Goal: Task Accomplishment & Management: Use online tool/utility

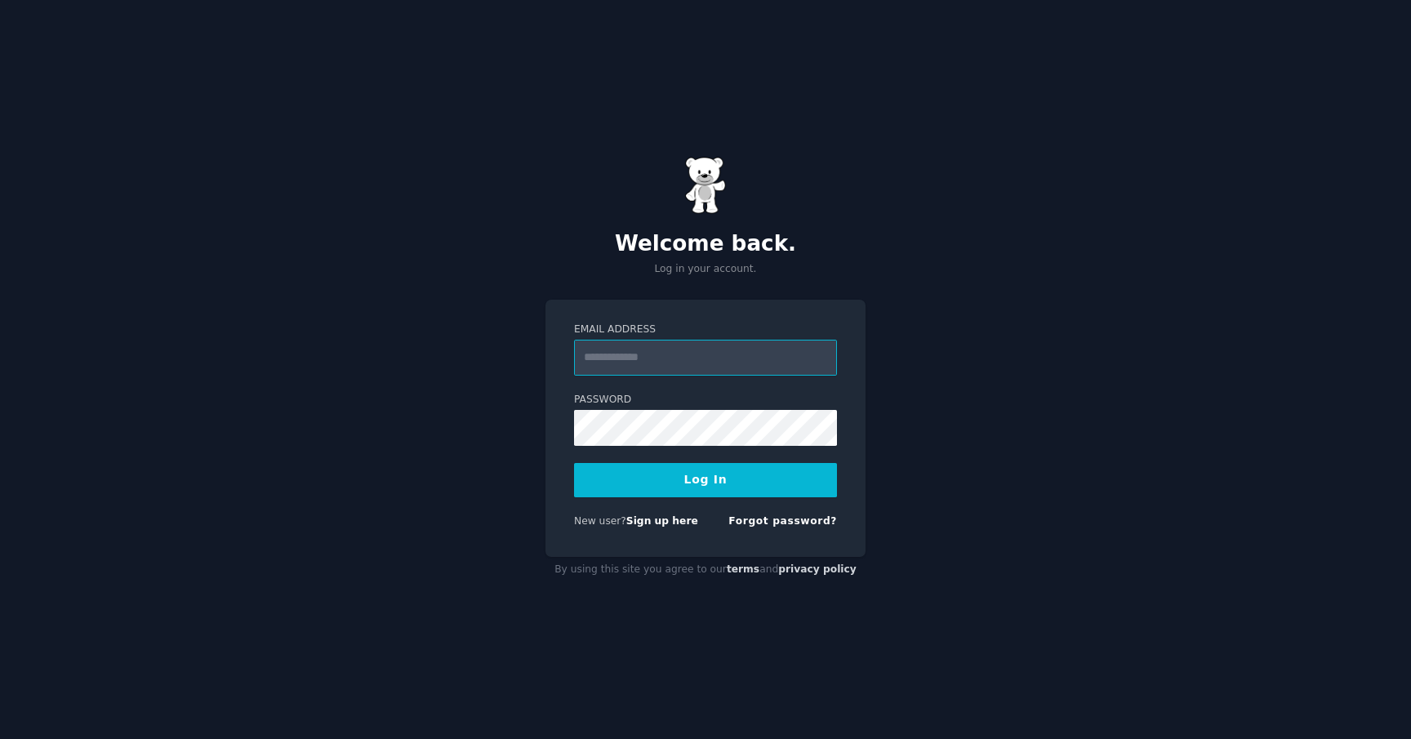
type input "**********"
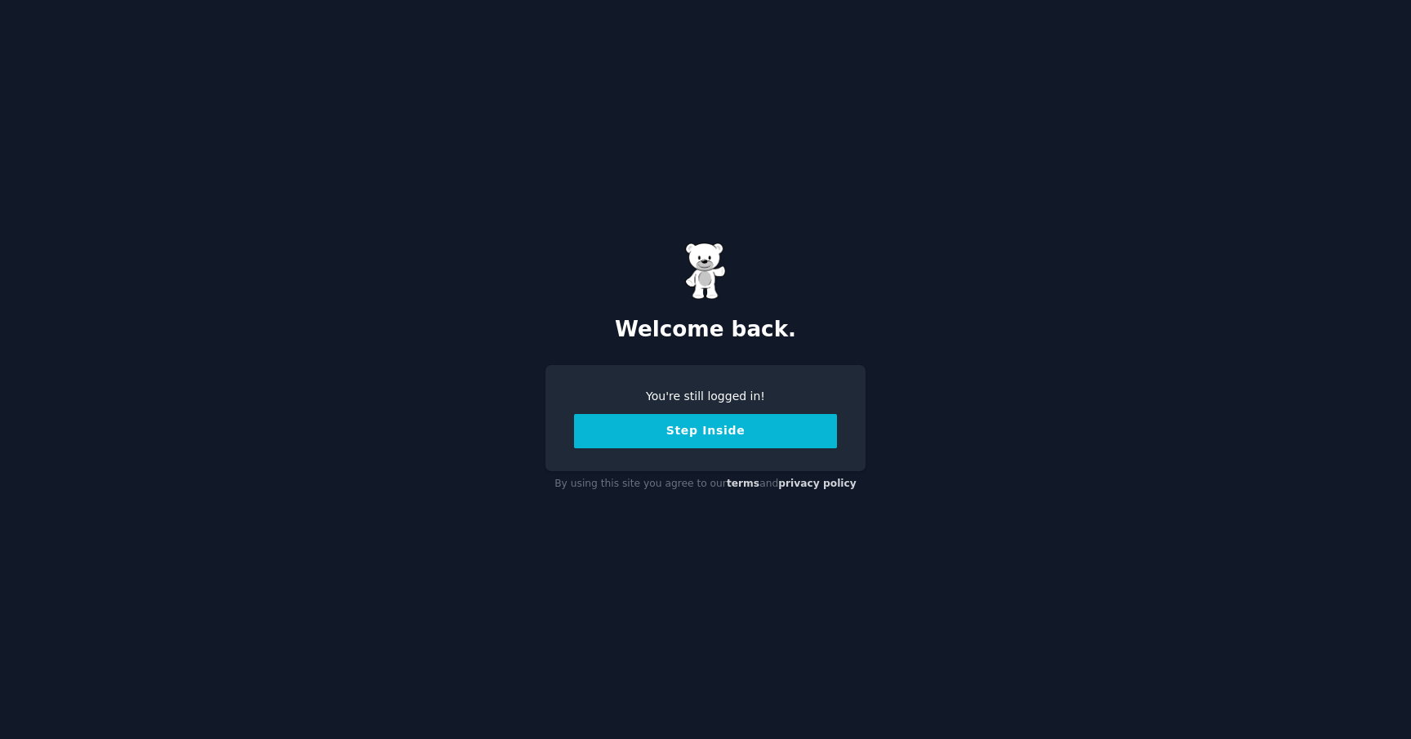
click at [765, 443] on button "Step Inside" at bounding box center [705, 431] width 263 height 34
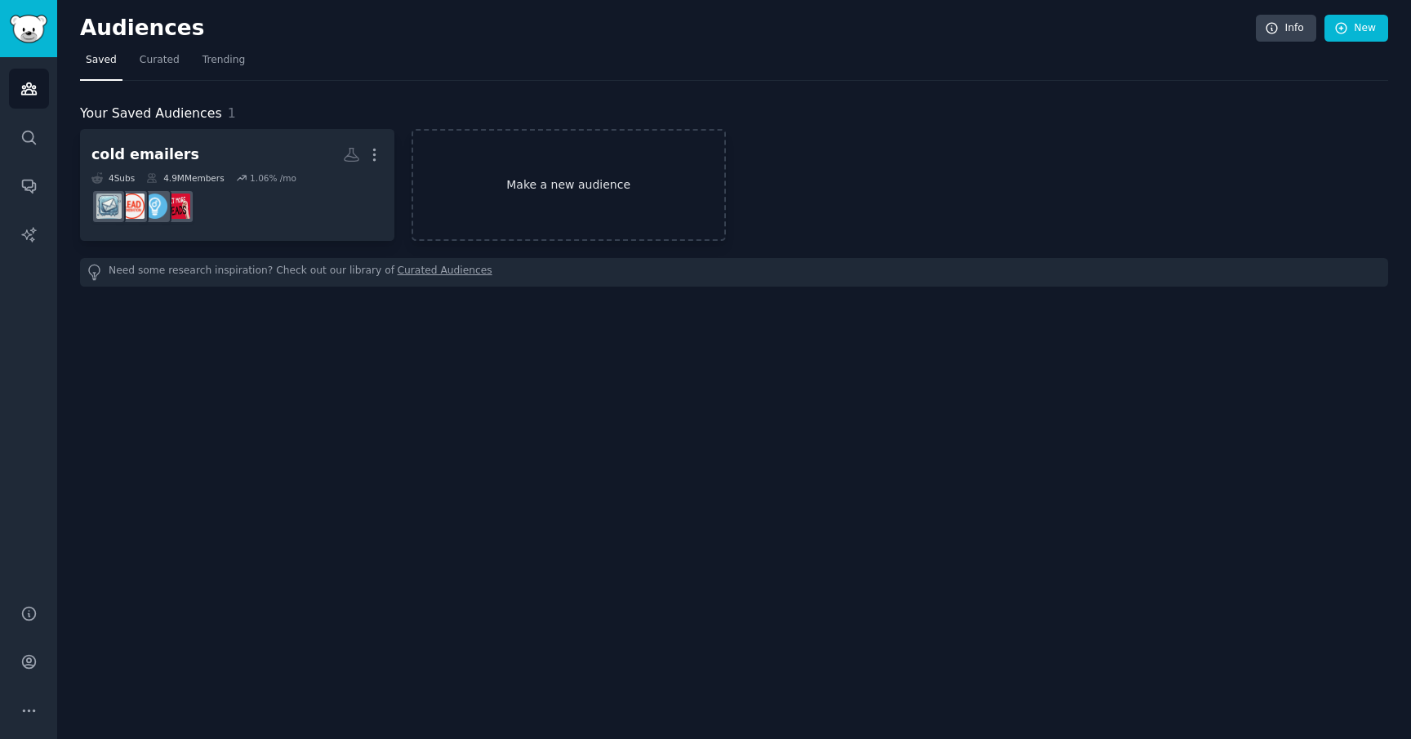
click at [542, 193] on link "Make a new audience" at bounding box center [569, 185] width 314 height 112
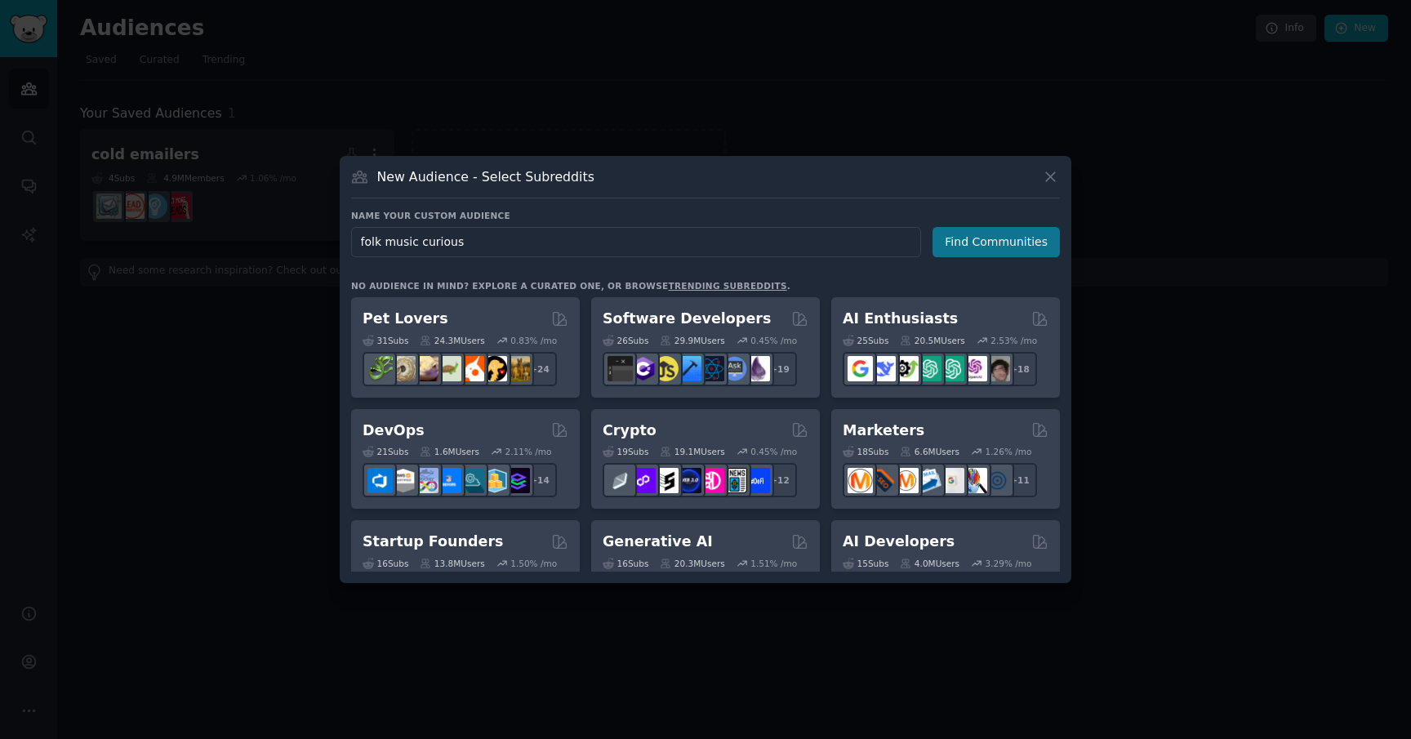
type input "folk music curious"
click at [1002, 246] on button "Find Communities" at bounding box center [996, 242] width 127 height 30
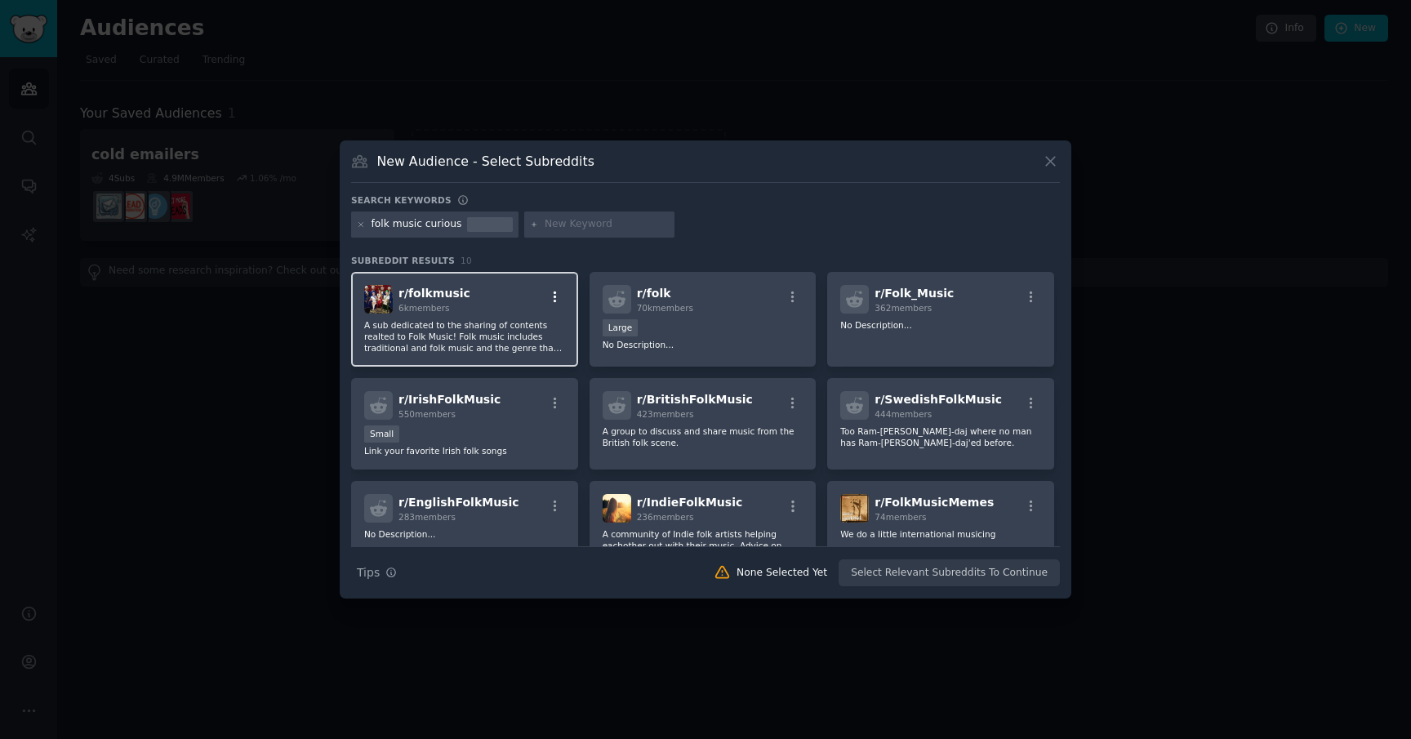
click at [554, 297] on icon "button" at bounding box center [555, 296] width 3 height 11
click at [505, 325] on p "A sub dedicated to the sharing of contents realted to Folk Music! Folk music in…" at bounding box center [464, 336] width 201 height 34
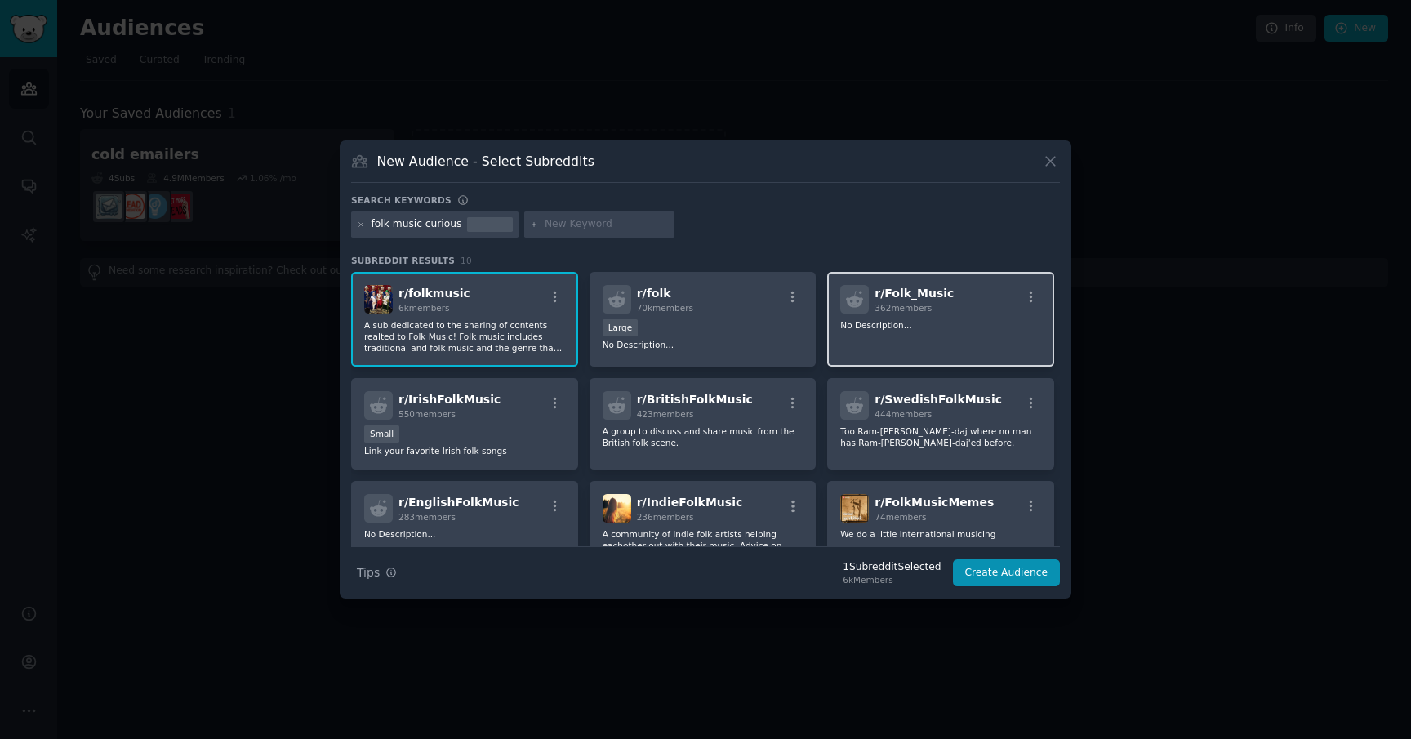
click at [928, 333] on div "r/ Folk_Music 362 members No Description..." at bounding box center [940, 319] width 227 height 95
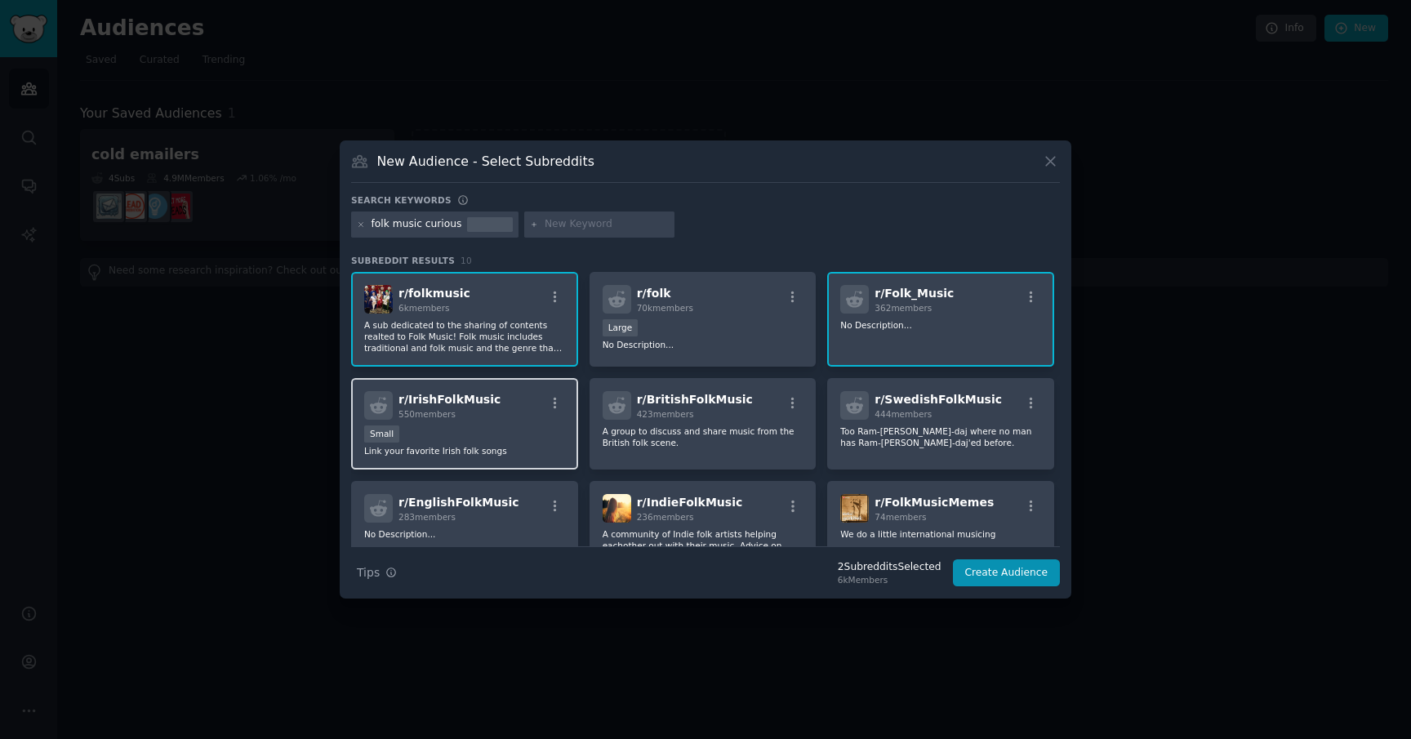
click at [506, 442] on div "Small" at bounding box center [464, 435] width 201 height 20
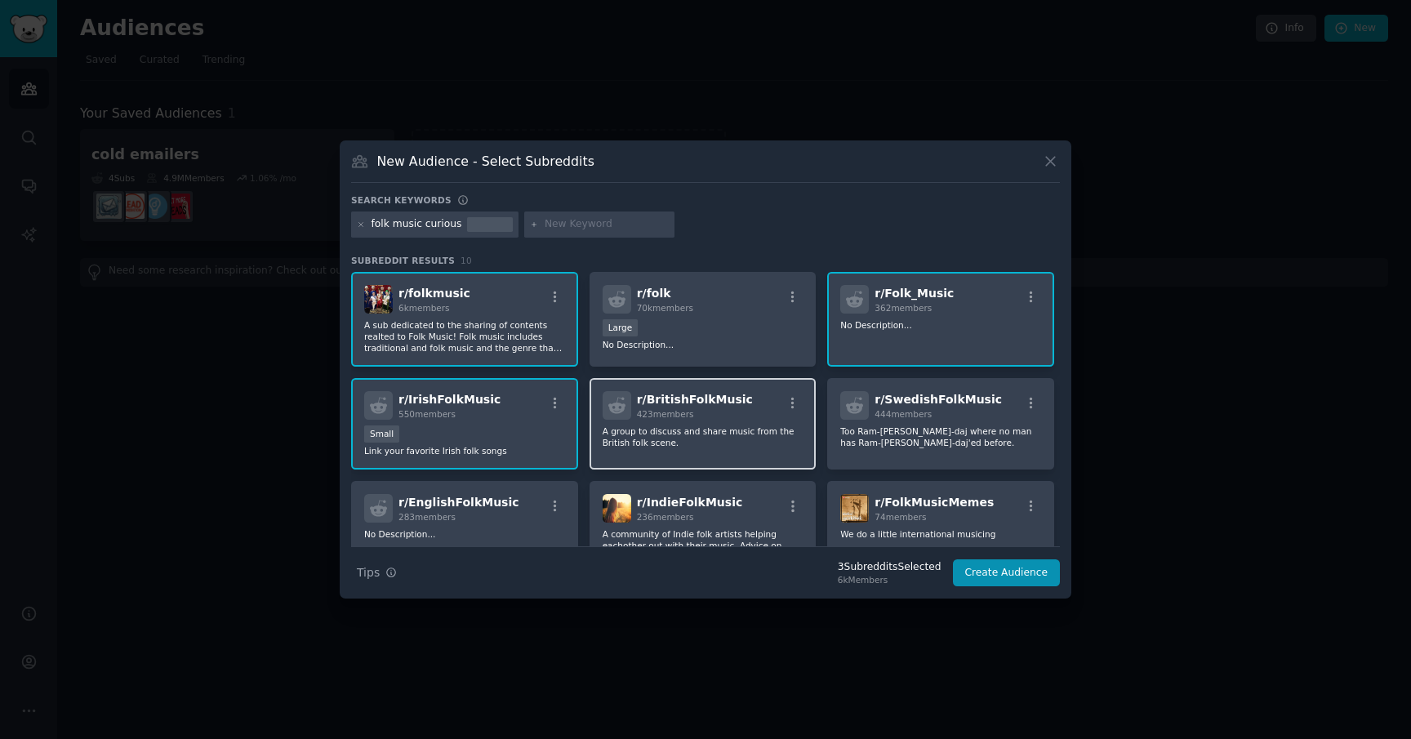
click at [776, 449] on div "r/ BritishFolkMusic 423 members A group to discuss and share music from the Bri…" at bounding box center [703, 424] width 227 height 92
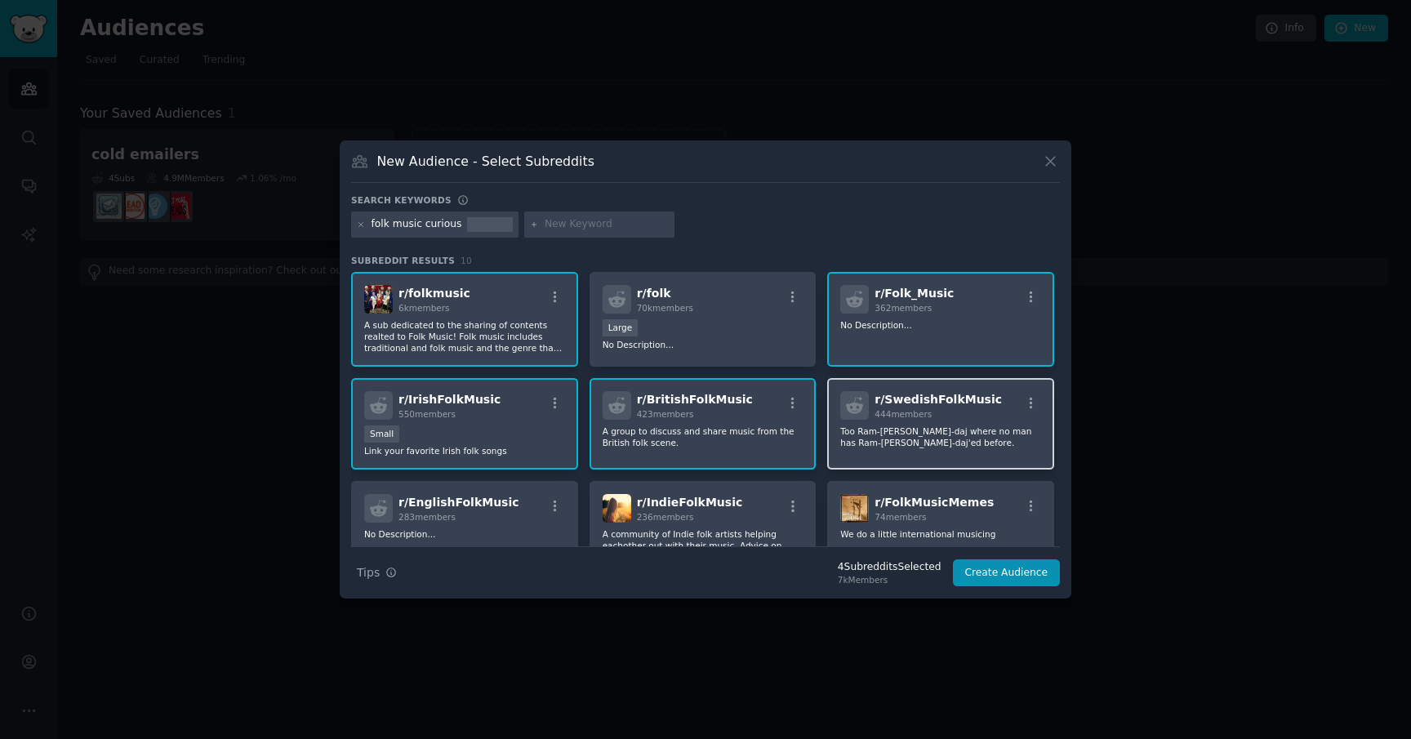
click at [804, 350] on p "Too Ram-di-raj-daj where no man has Ram-di-raj-daj'ed before." at bounding box center [703, 344] width 201 height 11
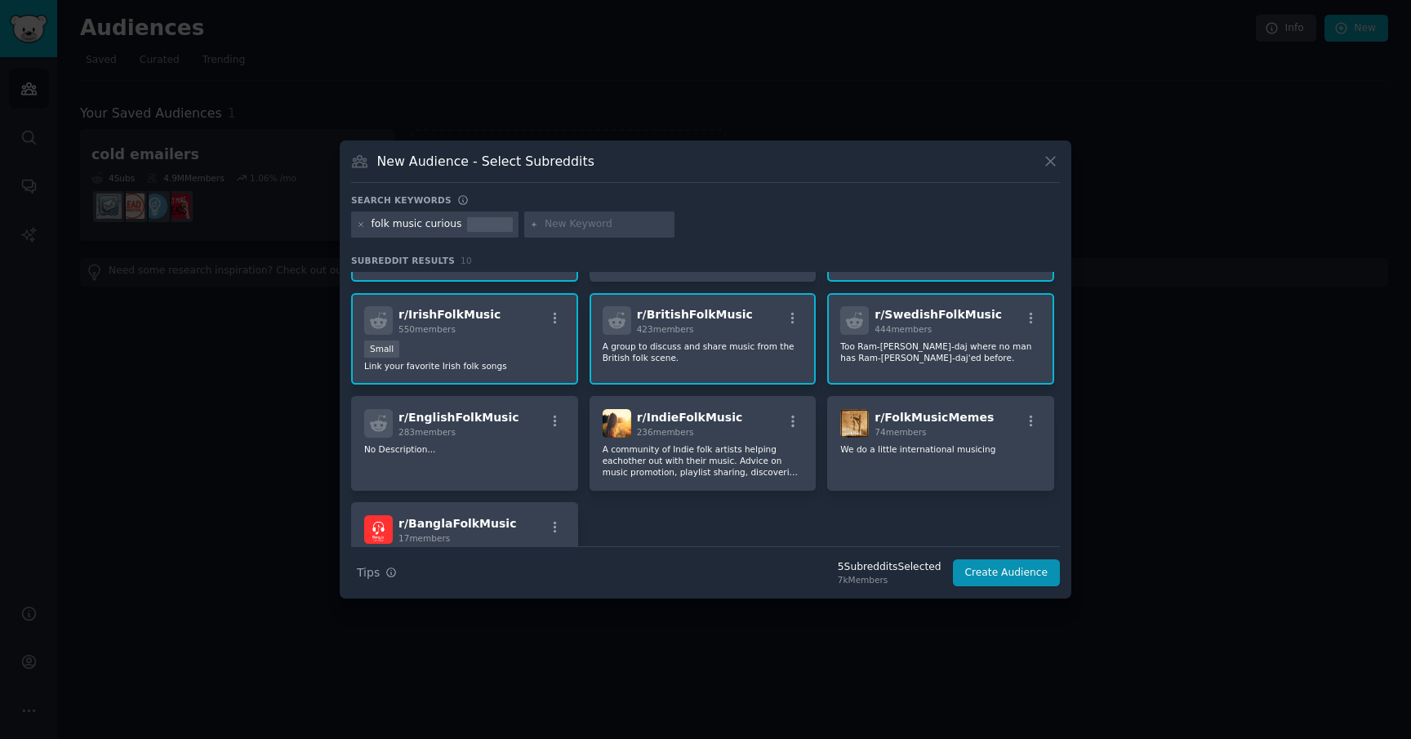
scroll to position [91, 0]
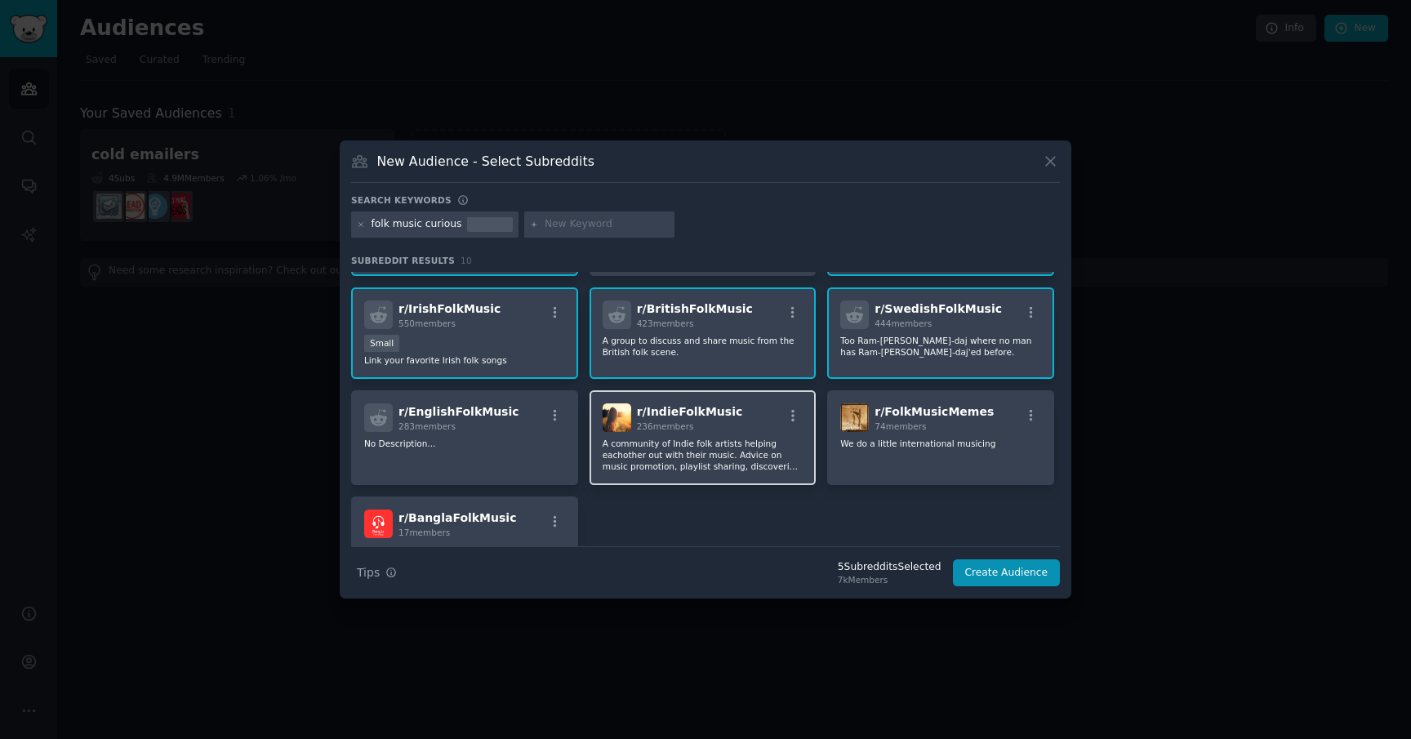
click at [688, 260] on p "A community of Indie folk artists helping eachother out with their music. Advic…" at bounding box center [703, 253] width 201 height 11
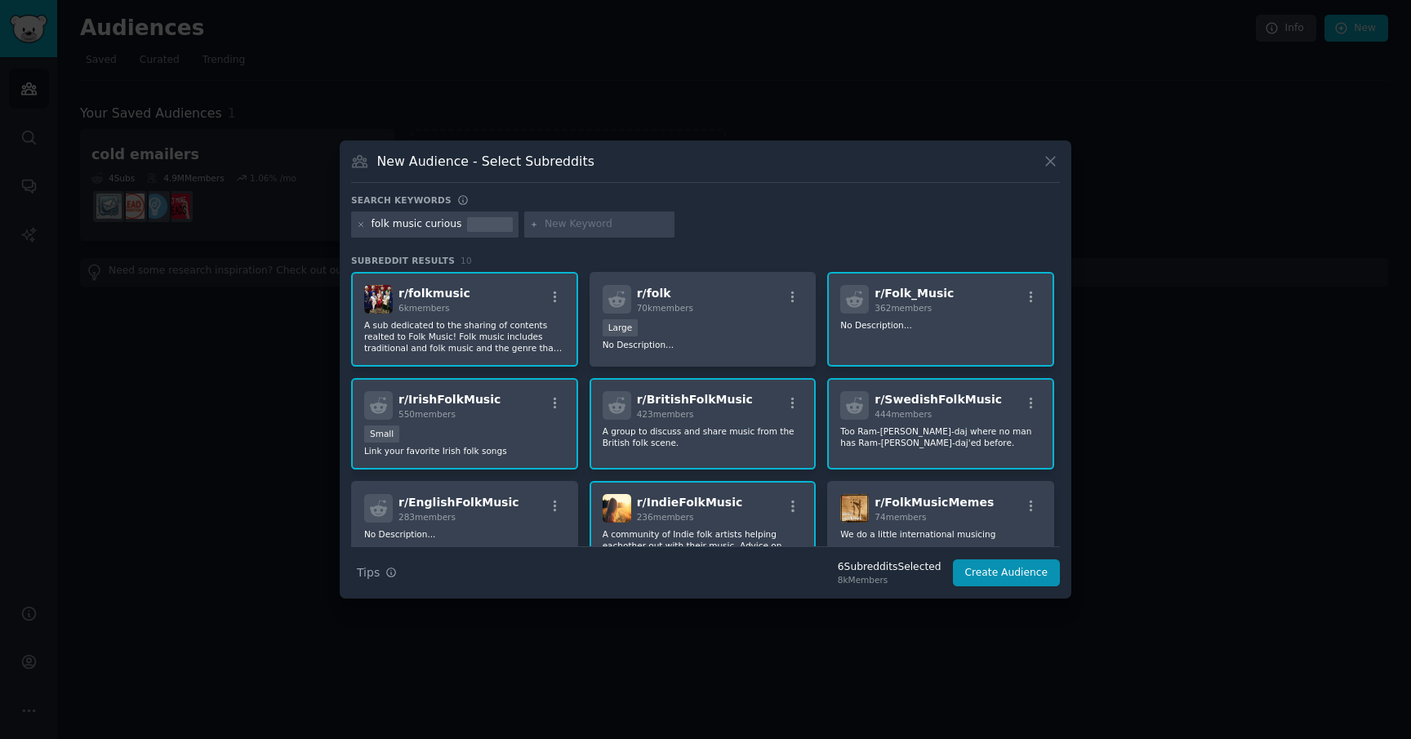
click at [559, 223] on input "text" at bounding box center [607, 224] width 124 height 15
type input "shanty"
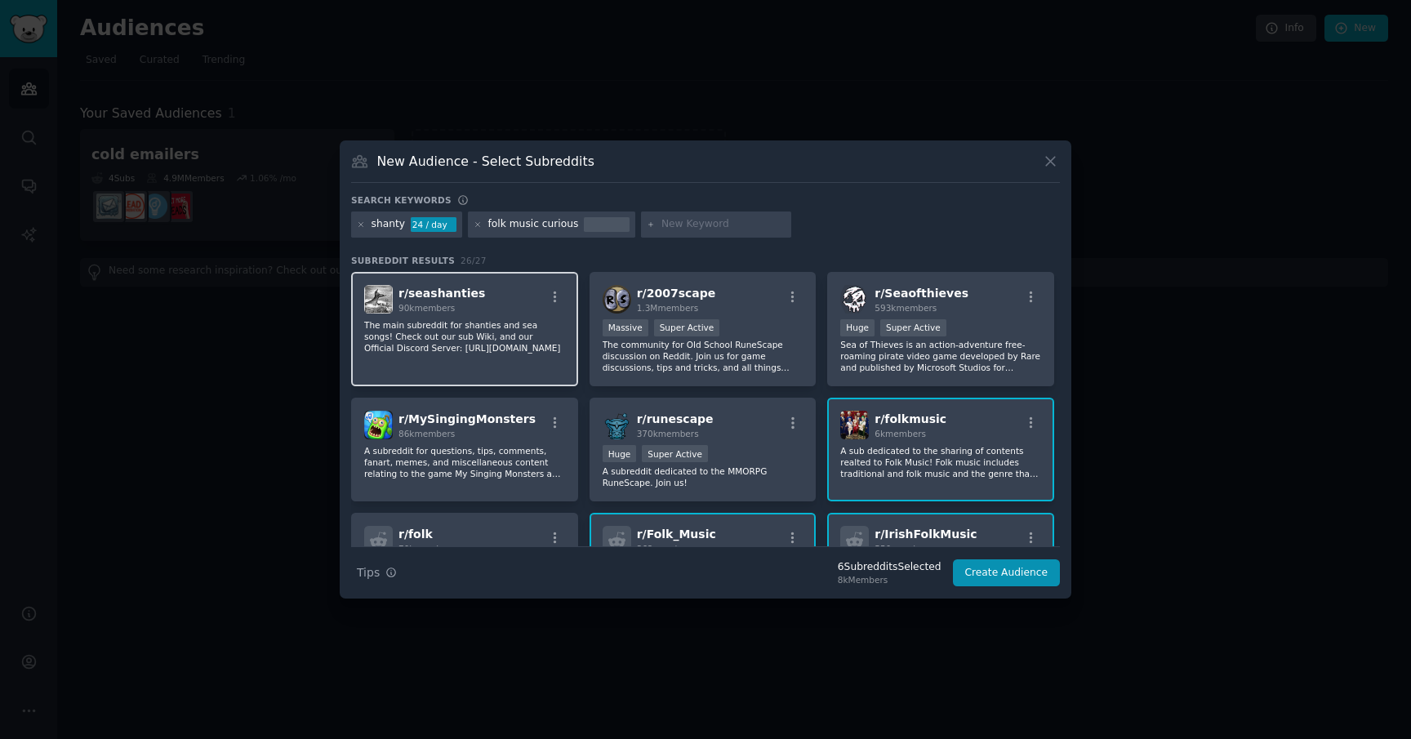
click at [520, 337] on p "The main subreddit for shanties and sea songs! Check out our sub Wiki, and our …" at bounding box center [464, 336] width 201 height 34
click at [477, 223] on icon at bounding box center [478, 225] width 9 height 9
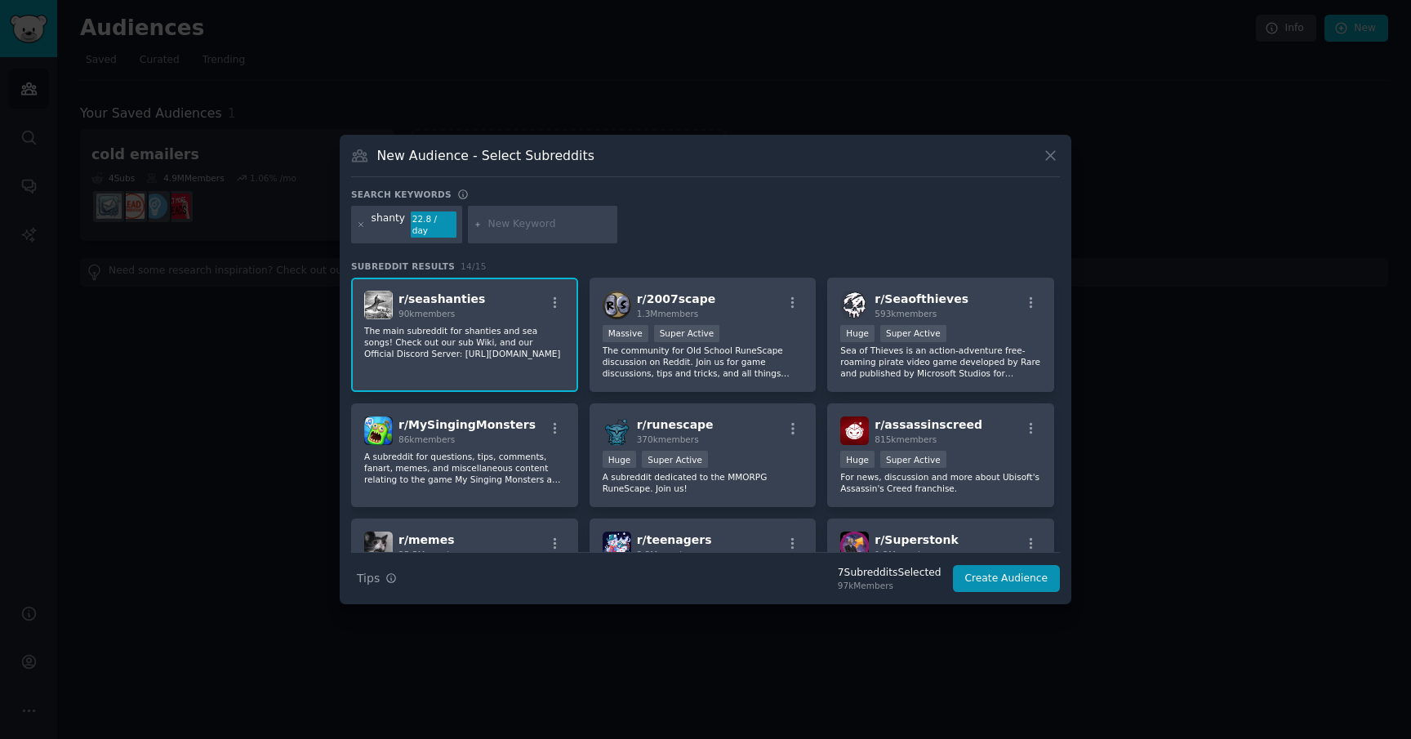
click at [555, 224] on input "text" at bounding box center [550, 224] width 124 height 15
type input "folk music"
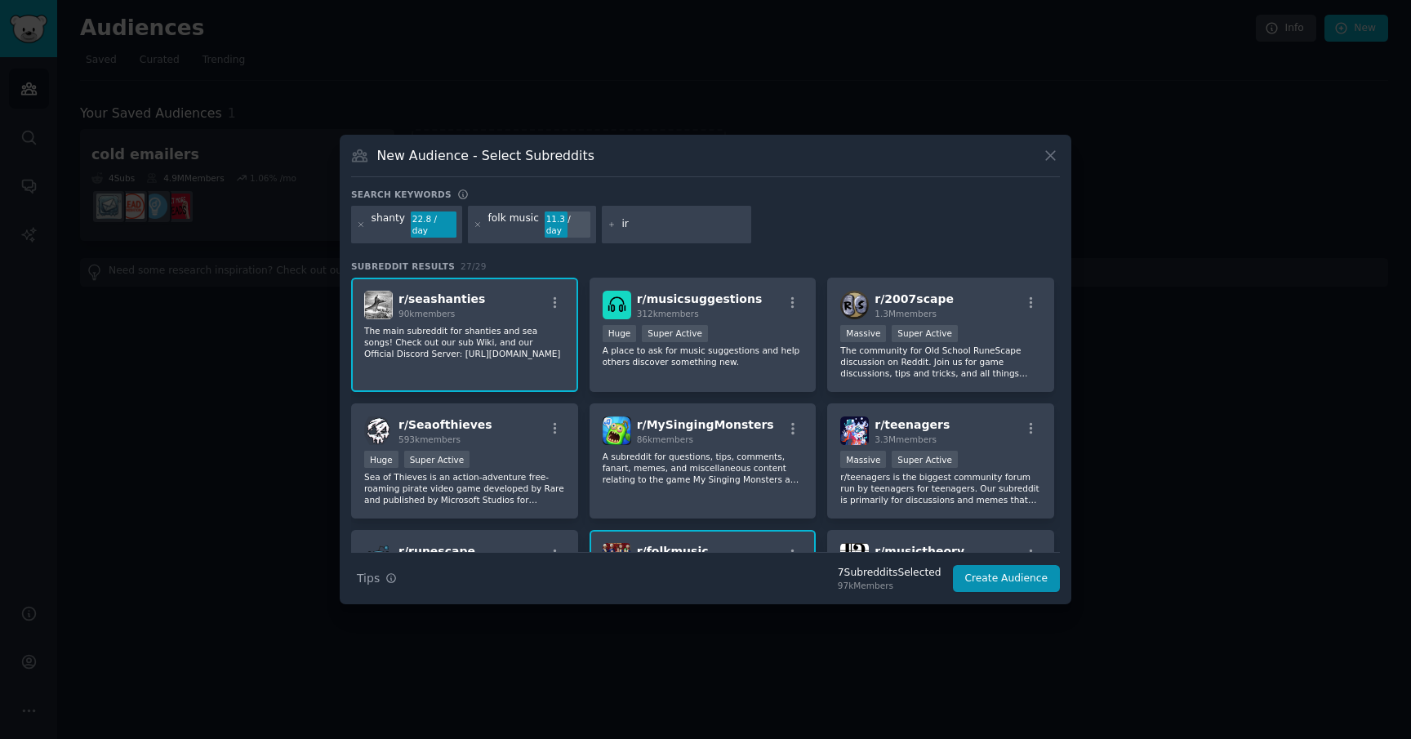
type input "i"
type input "irish music"
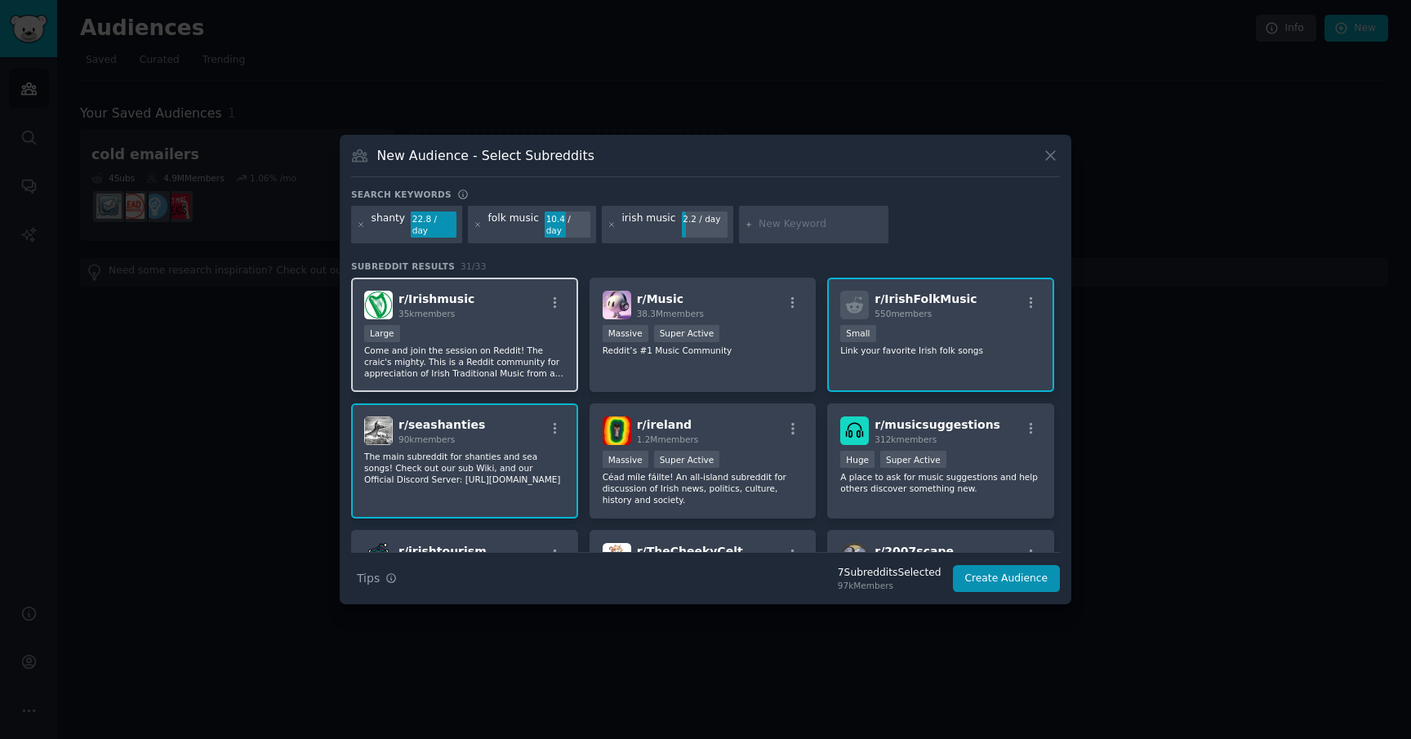
click at [486, 345] on p "Come and join the session on Reddit! The craic's mighty. This is a Reddit commu…" at bounding box center [464, 362] width 201 height 34
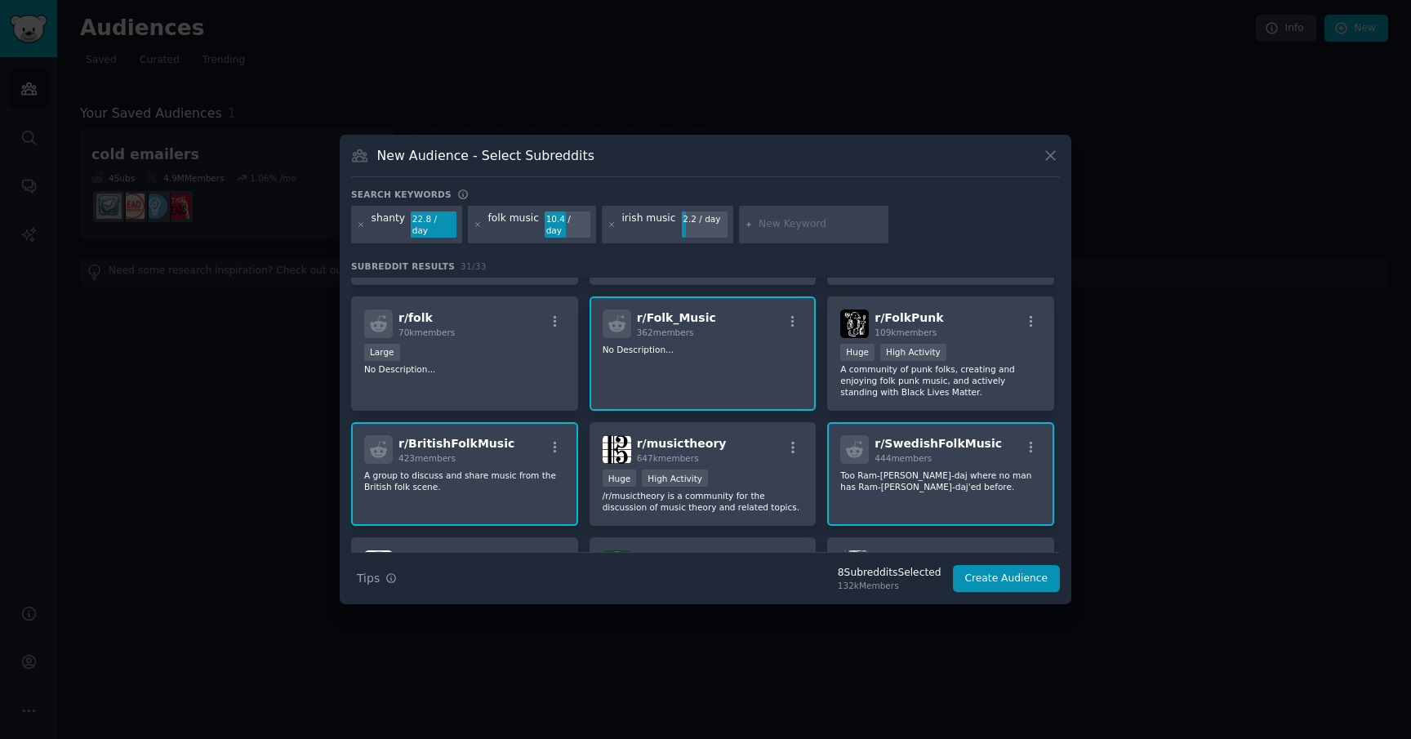
scroll to position [741, 0]
click at [1015, 574] on button "Create Audience" at bounding box center [1007, 579] width 108 height 28
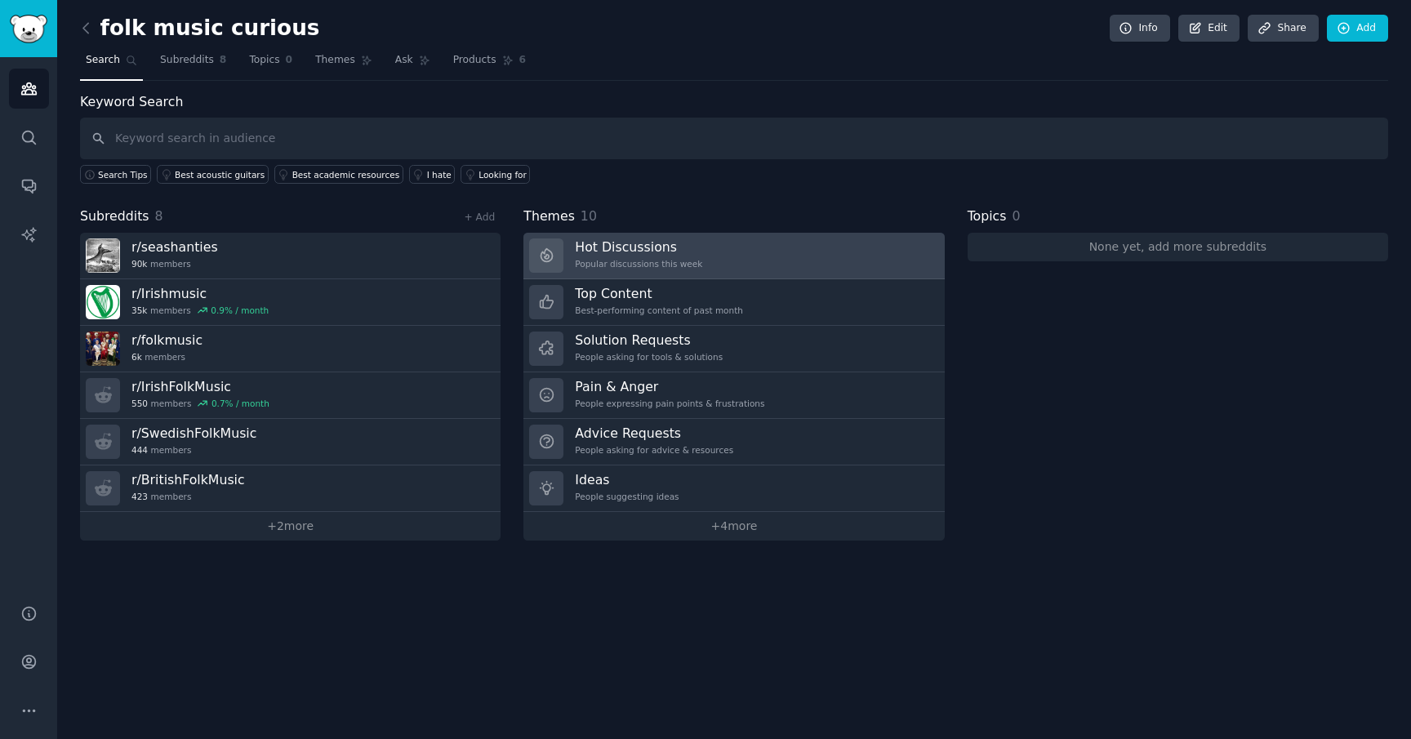
click at [713, 253] on link "Hot Discussions Popular discussions this week" at bounding box center [733, 256] width 421 height 47
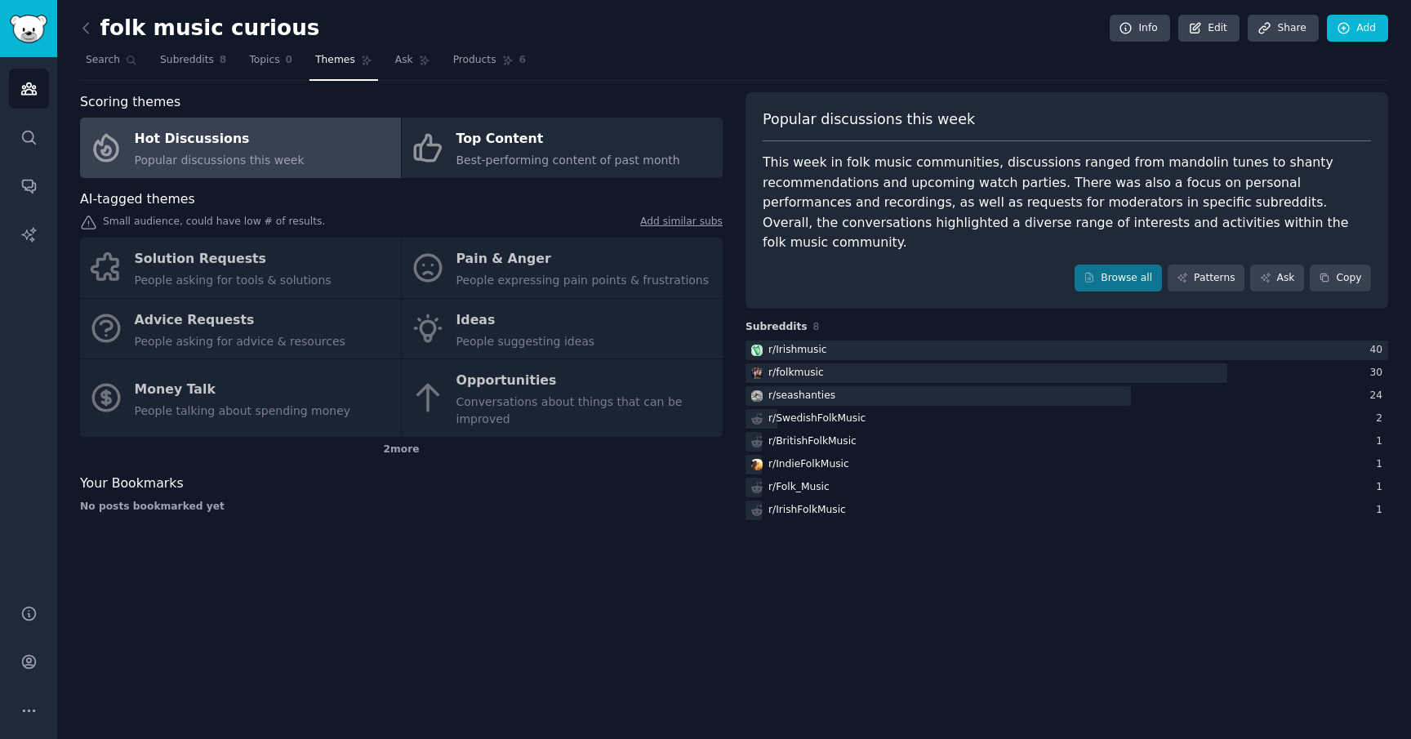
click at [1128, 272] on div "Popular discussions this week This week in folk music communities, discussions …" at bounding box center [1067, 200] width 643 height 217
click at [1134, 265] on link "Browse all" at bounding box center [1118, 279] width 87 height 28
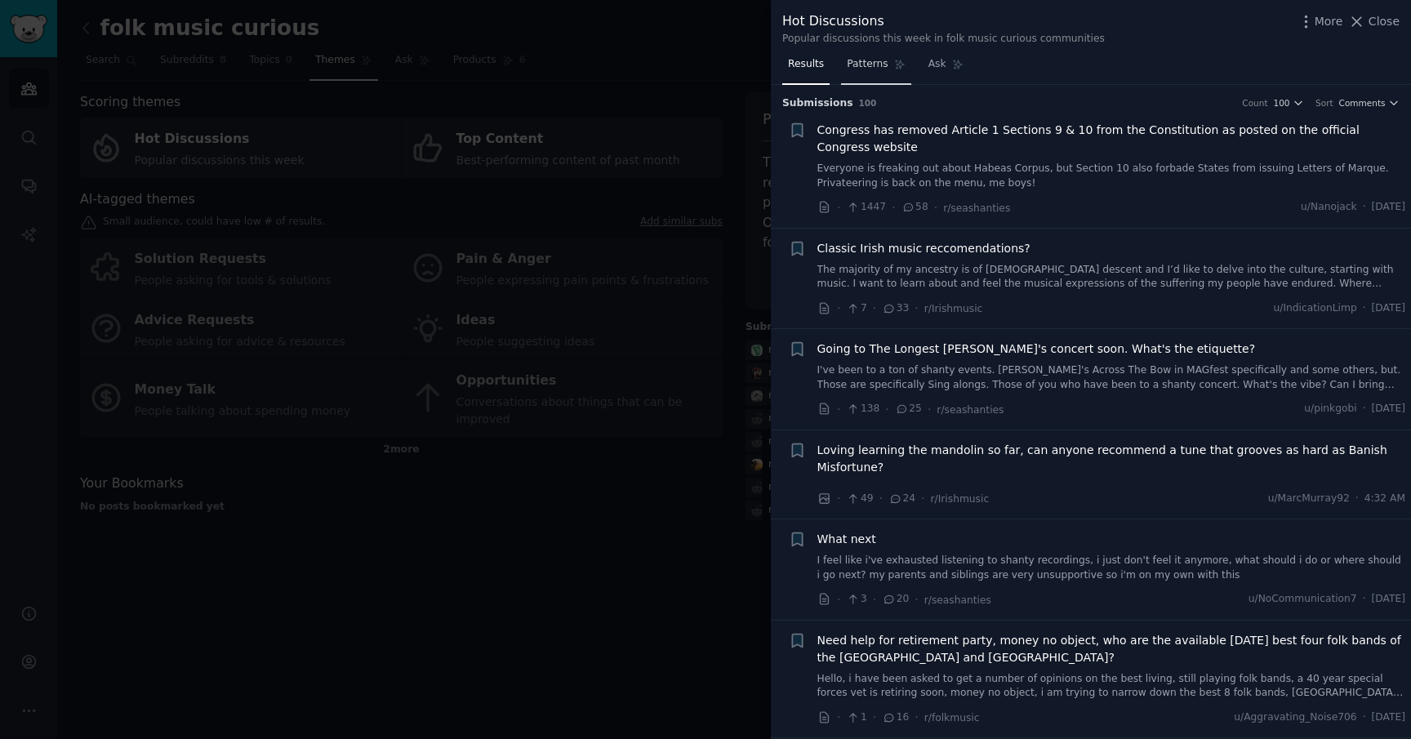
click at [865, 65] on span "Patterns" at bounding box center [867, 64] width 41 height 15
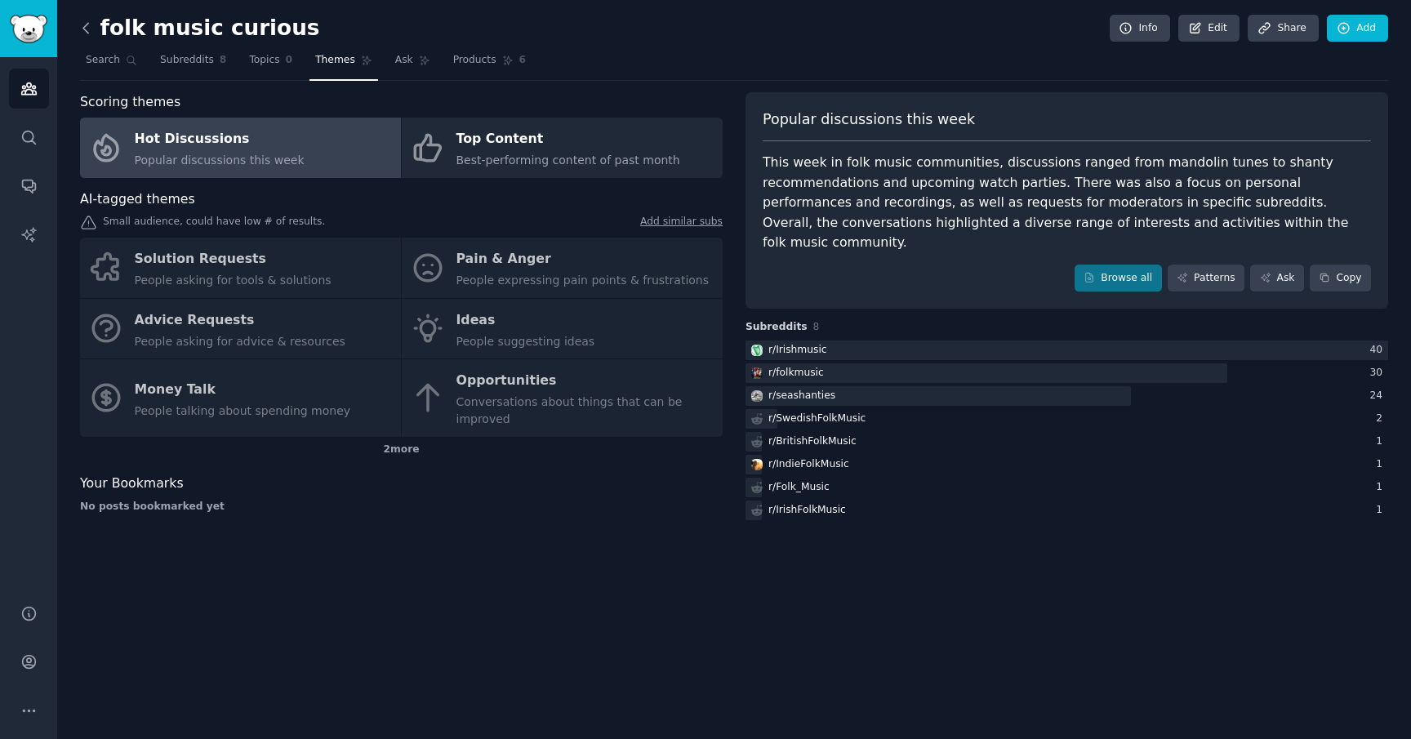
click at [87, 25] on icon at bounding box center [85, 28] width 5 height 10
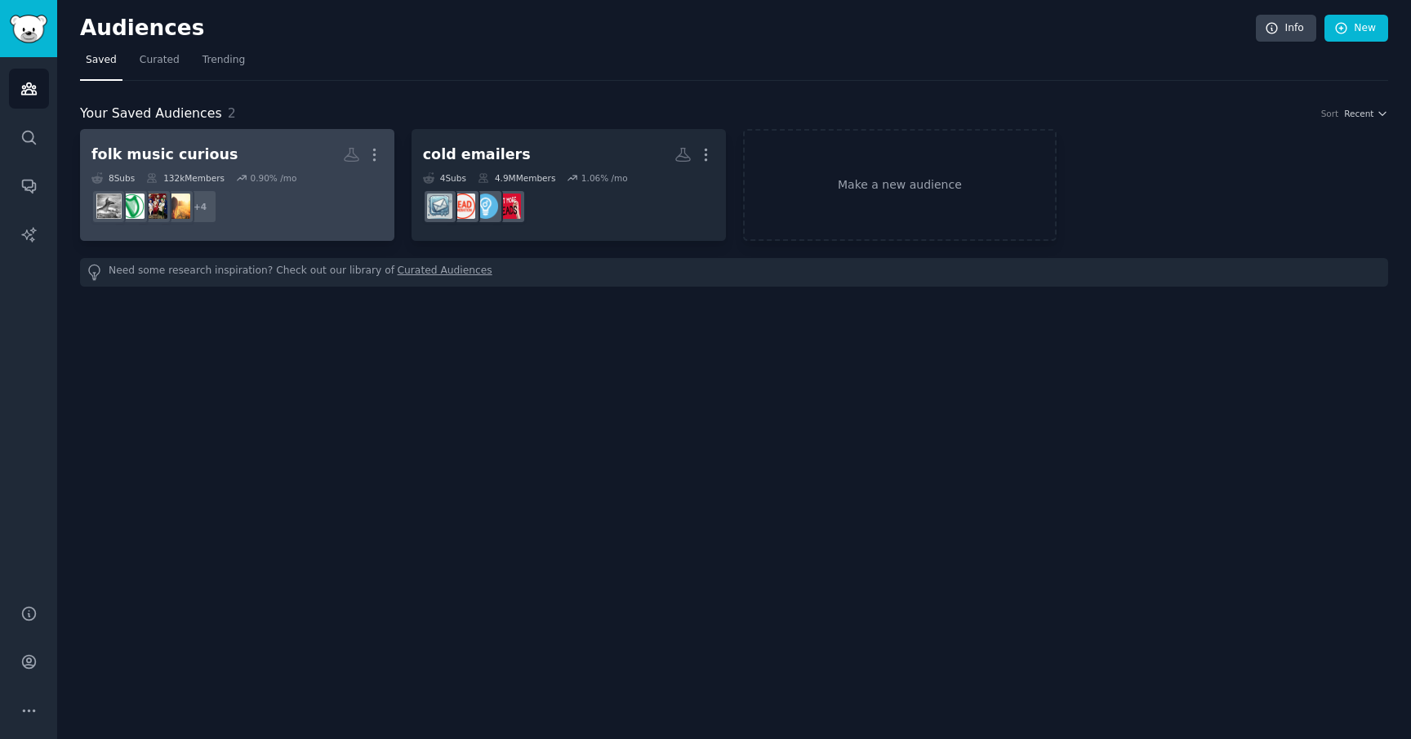
click at [323, 205] on dd "+ 4" at bounding box center [237, 207] width 292 height 46
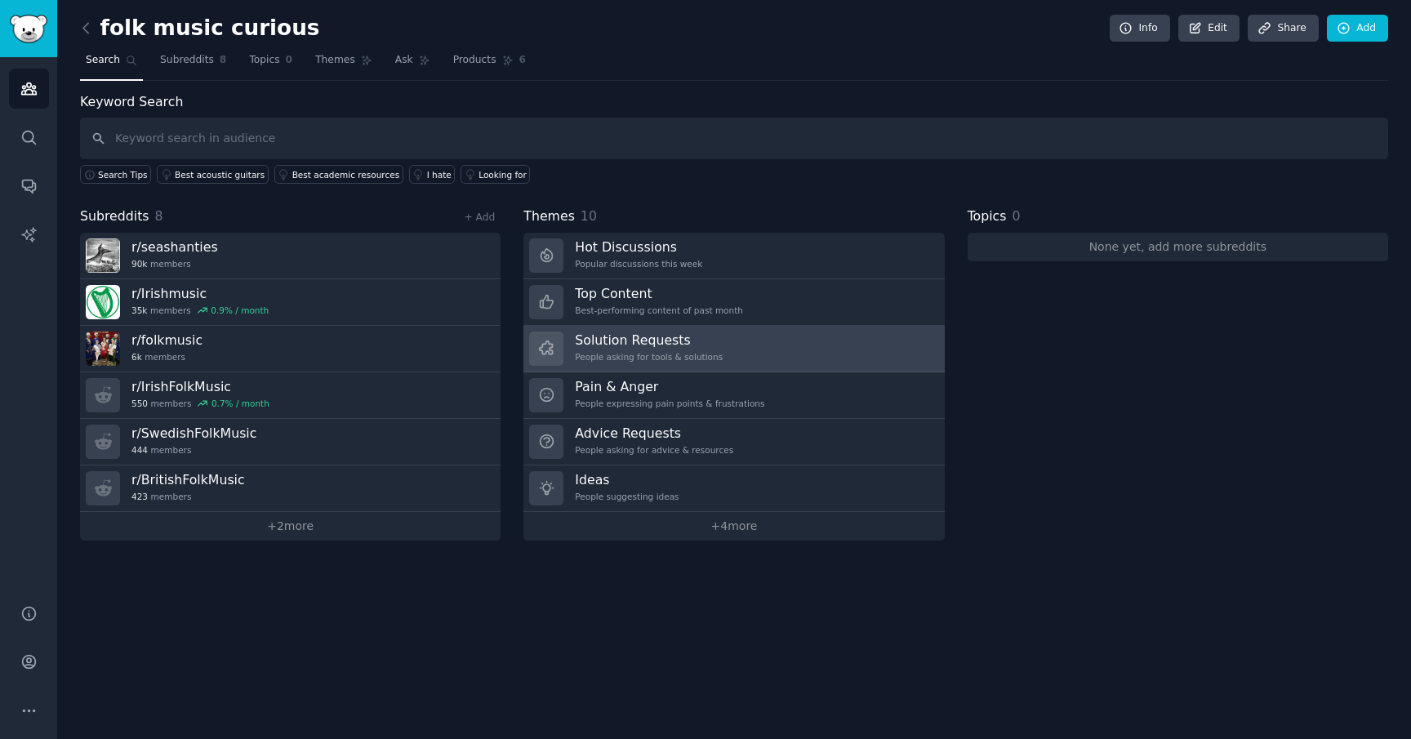
click at [711, 337] on h3 "Solution Requests" at bounding box center [649, 340] width 148 height 17
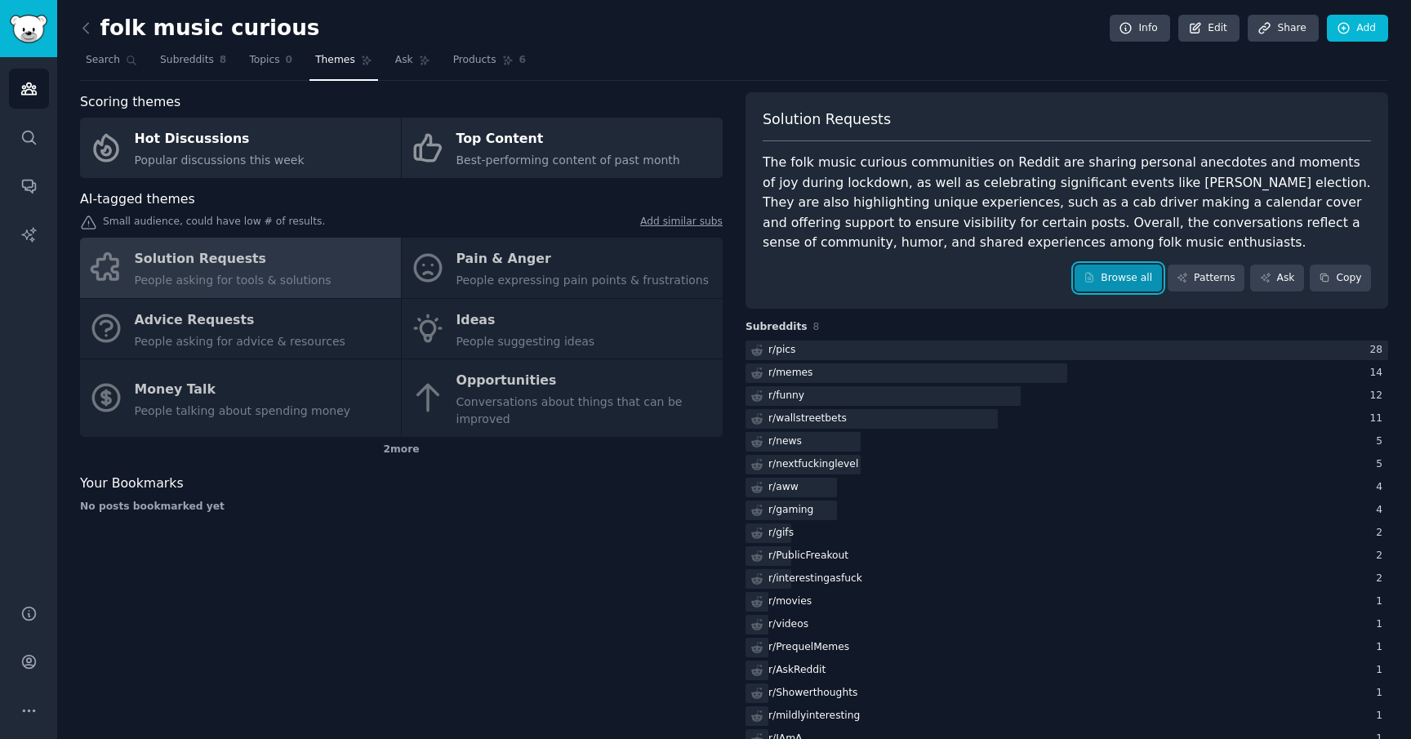
click at [1093, 285] on link "Browse all" at bounding box center [1118, 279] width 87 height 28
click at [485, 258] on div "Solution Requests People asking for tools & solutions Pain & Anger People expre…" at bounding box center [401, 337] width 643 height 199
click at [504, 263] on div "Solution Requests People asking for tools & solutions Pain & Anger People expre…" at bounding box center [401, 337] width 643 height 199
click at [466, 200] on div "AI-tagged themes" at bounding box center [401, 199] width 643 height 20
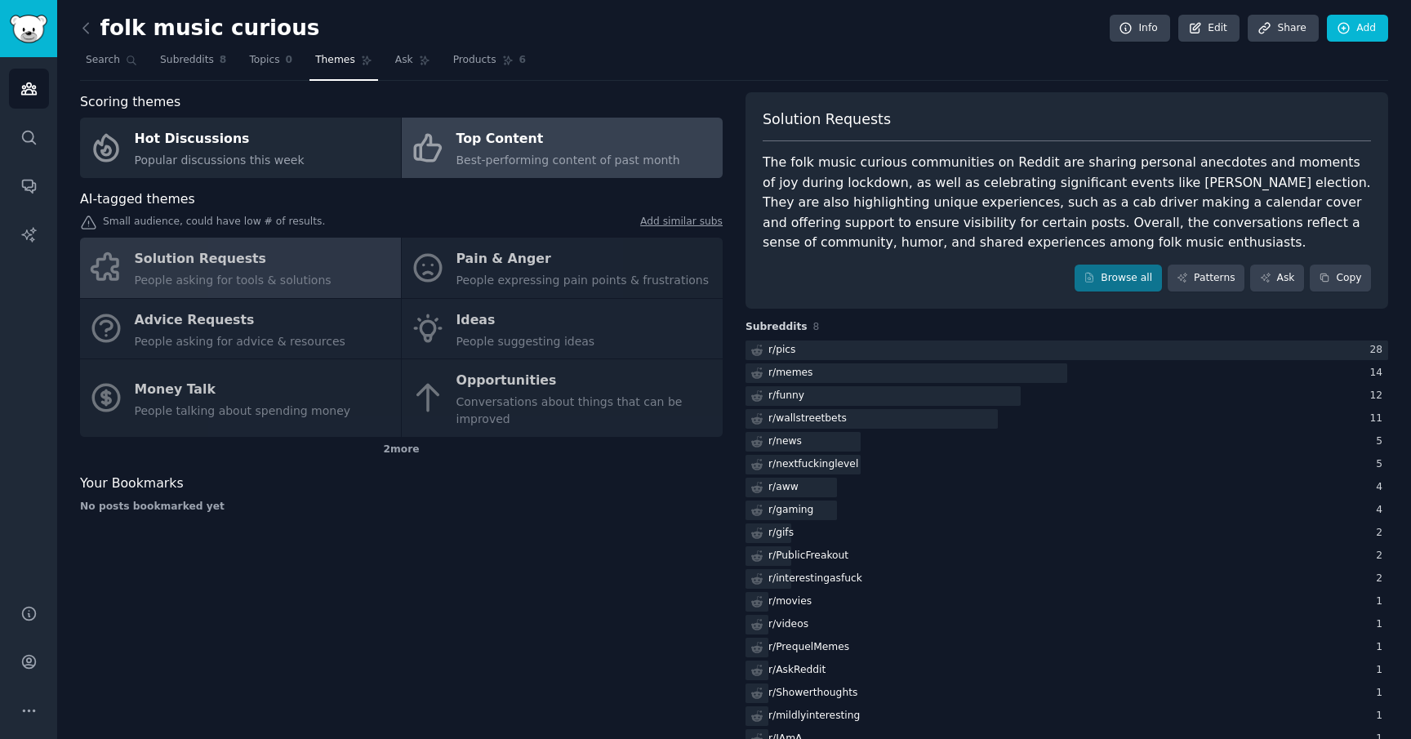
click at [529, 150] on div "Top Content" at bounding box center [569, 140] width 224 height 26
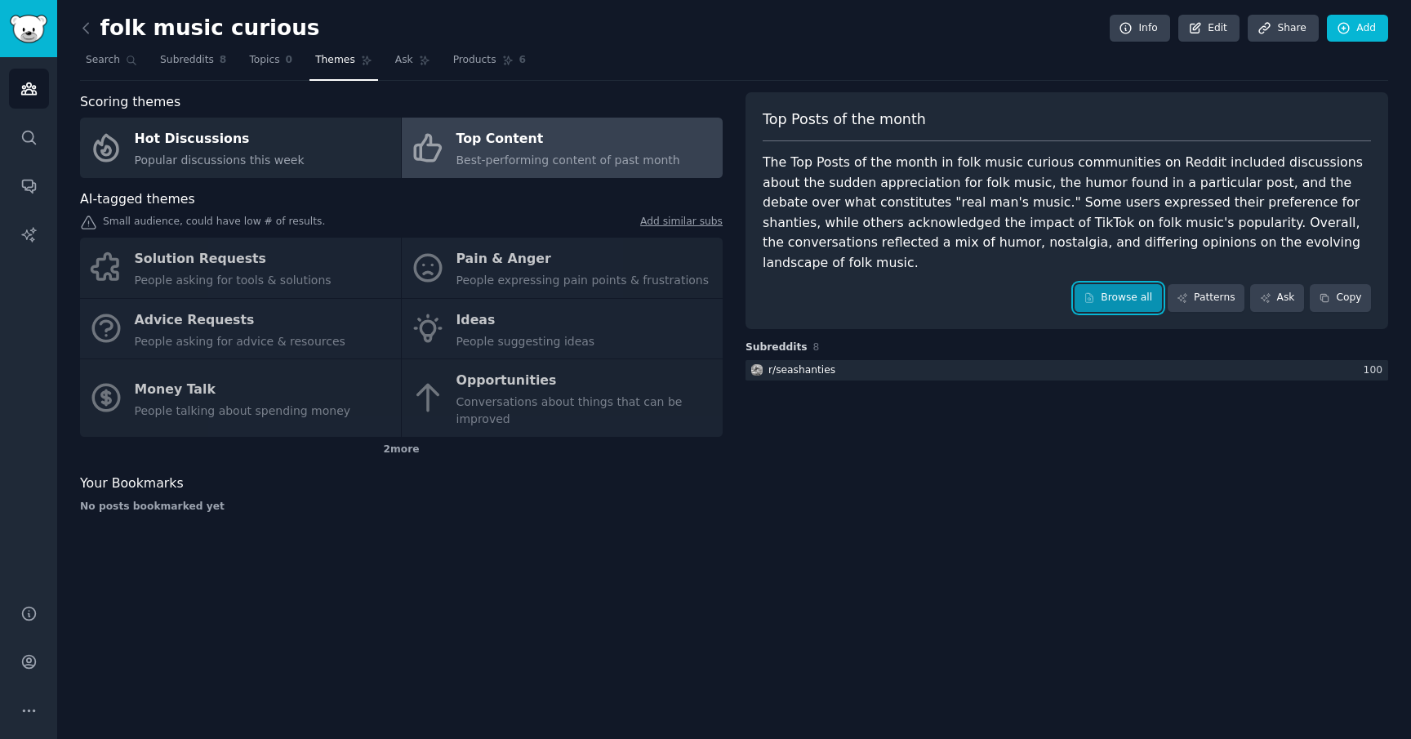
click at [1104, 284] on link "Browse all" at bounding box center [1118, 298] width 87 height 28
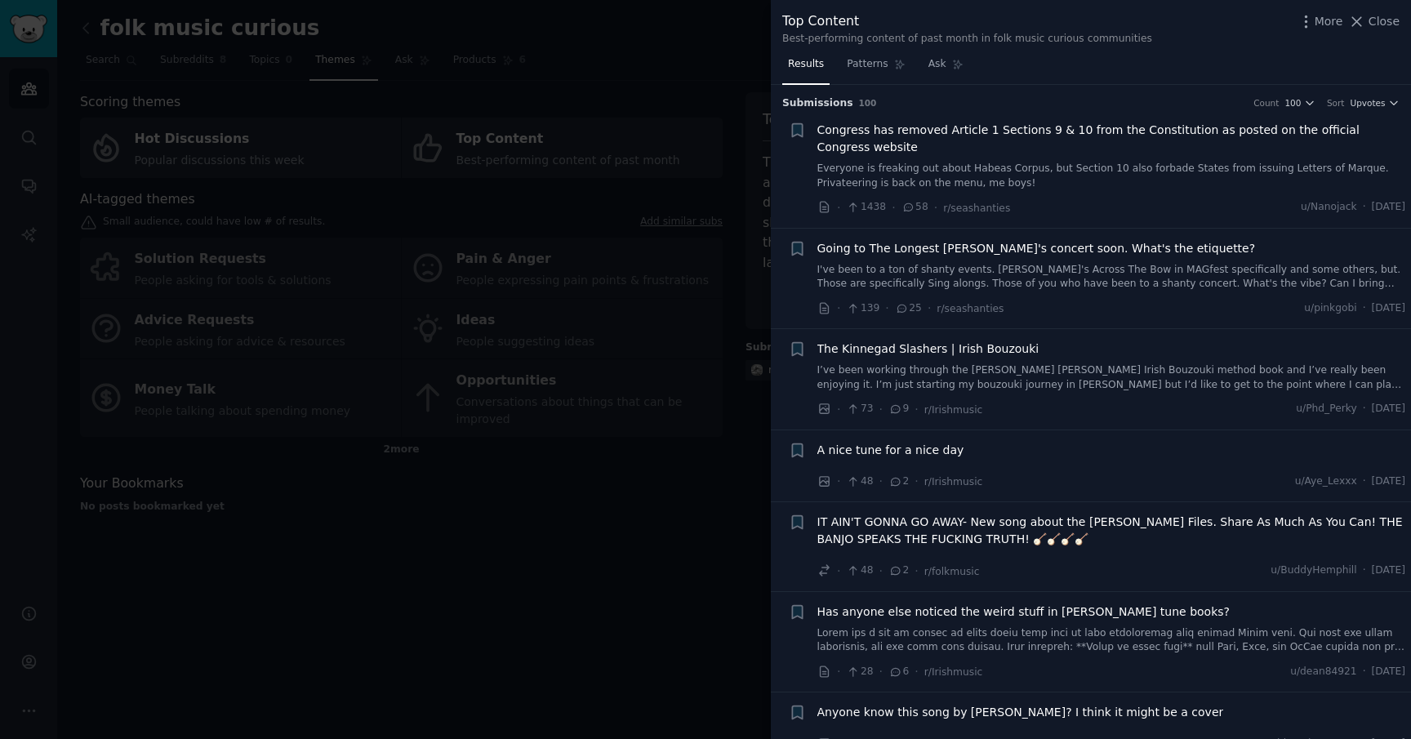
click at [1120, 127] on span "Congress has removed Article 1 Sections 9 & 10 from the Constitution as posted …" at bounding box center [1111, 139] width 589 height 34
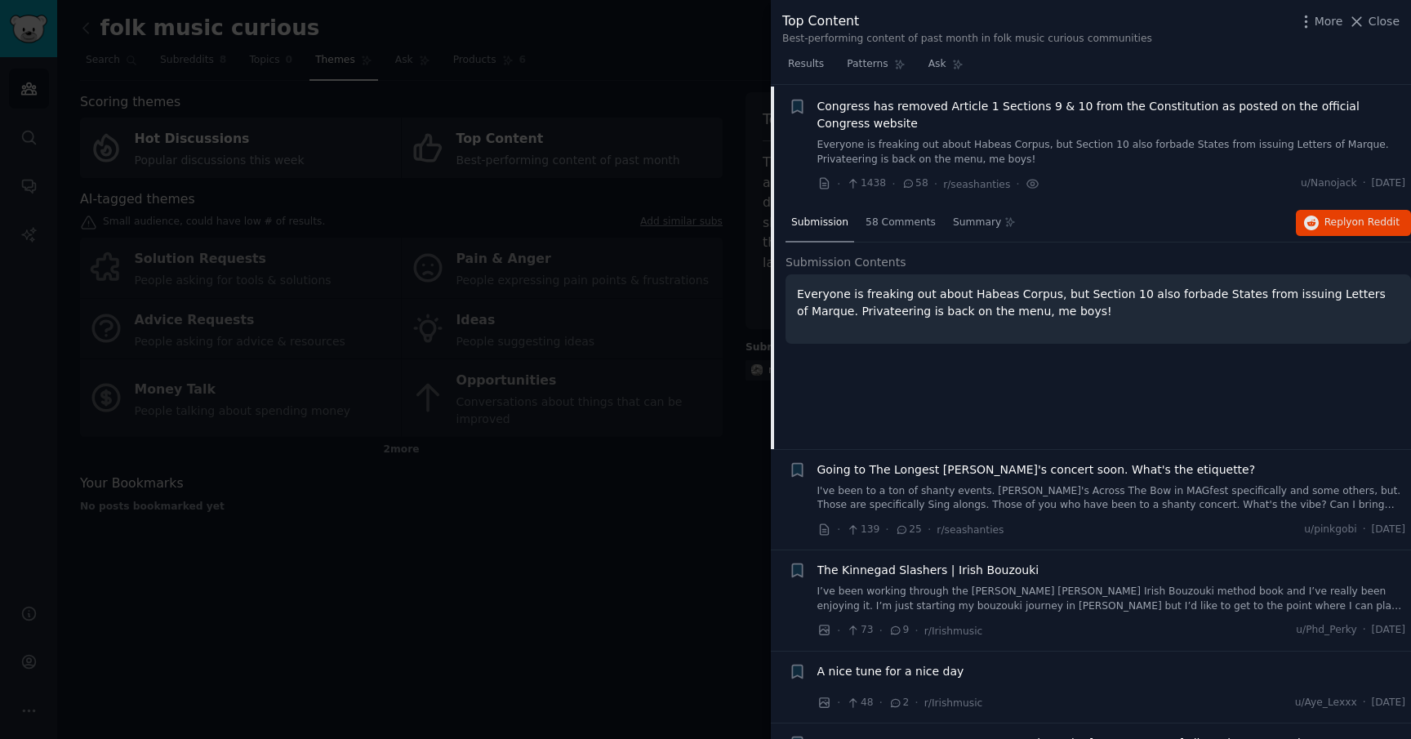
scroll to position [25, 0]
click at [908, 225] on span "58 Comments" at bounding box center [901, 221] width 70 height 15
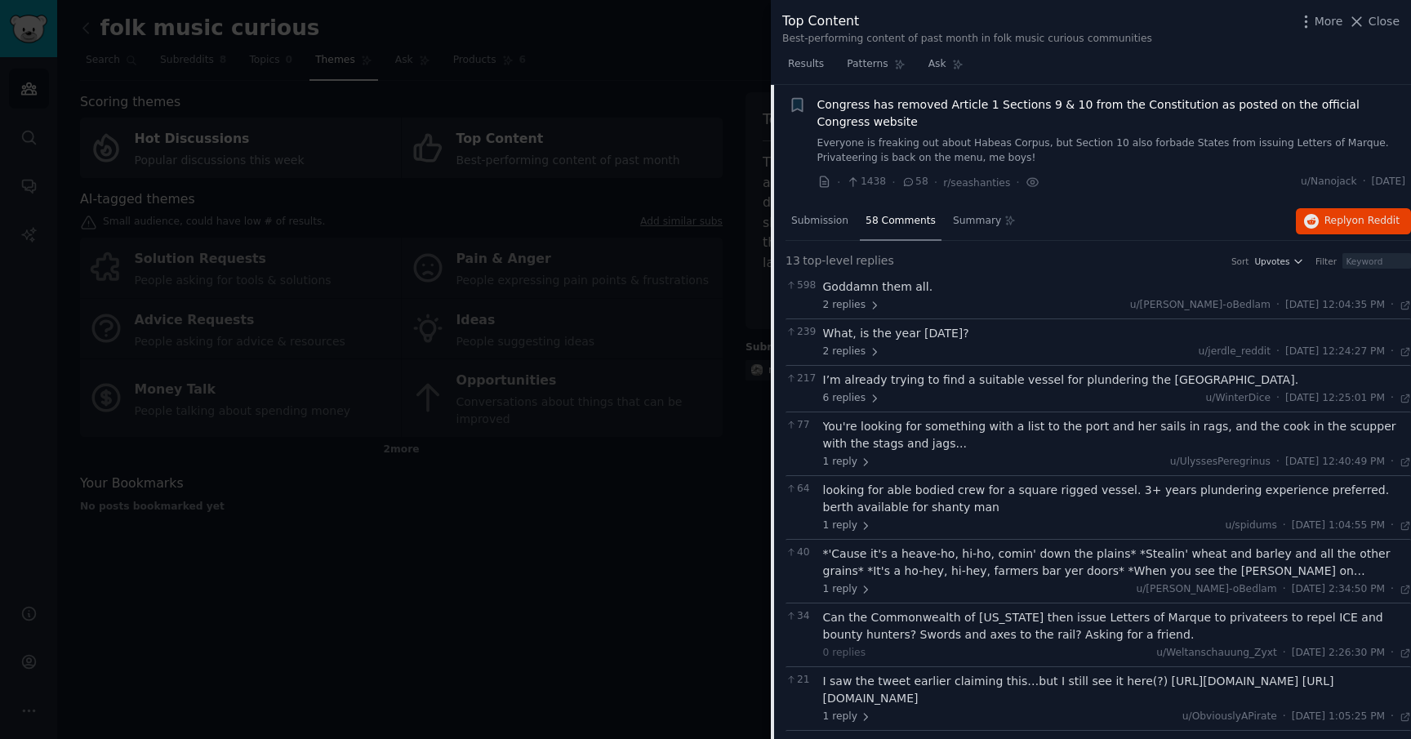
click at [1091, 96] on span "Congress has removed Article 1 Sections 9 & 10 from the Constitution as posted …" at bounding box center [1111, 113] width 589 height 34
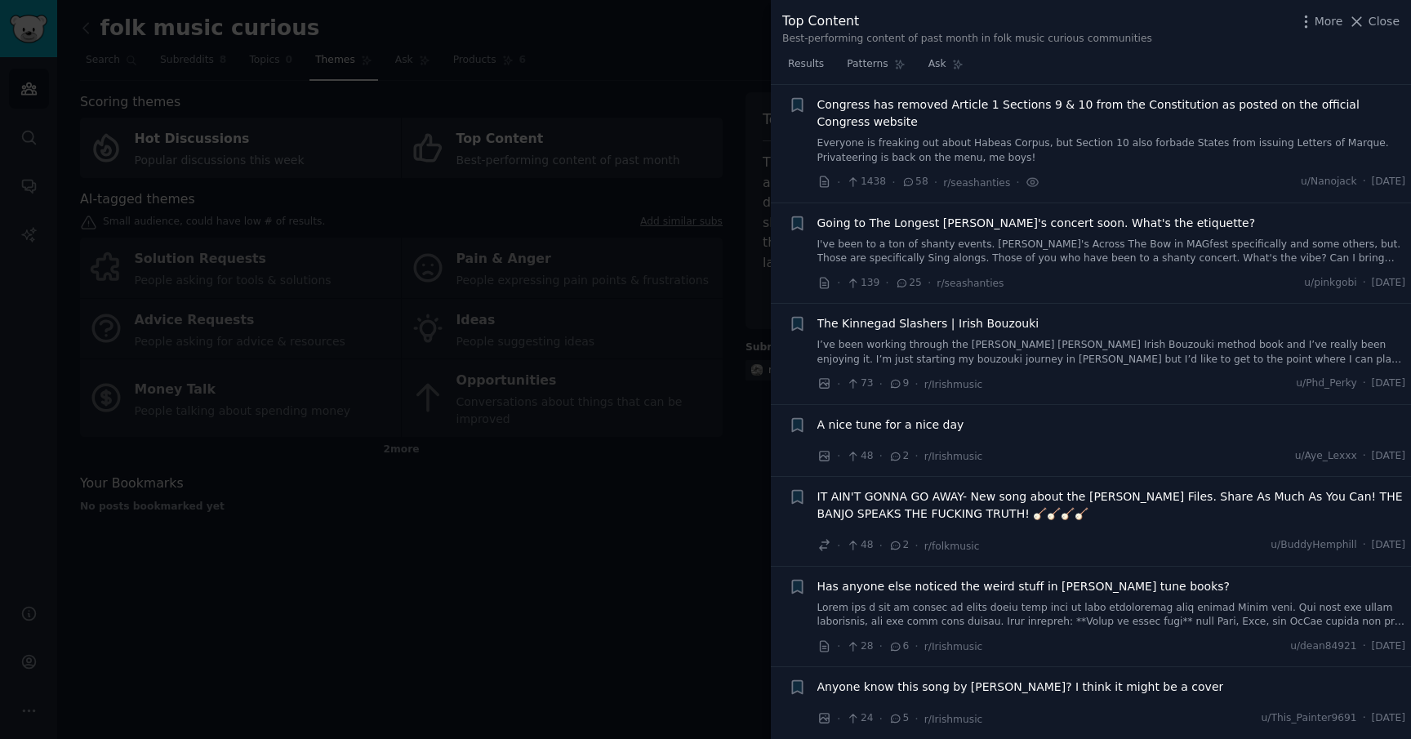
click at [1093, 105] on span "Congress has removed Article 1 Sections 9 & 10 from the Constitution as posted …" at bounding box center [1111, 113] width 589 height 34
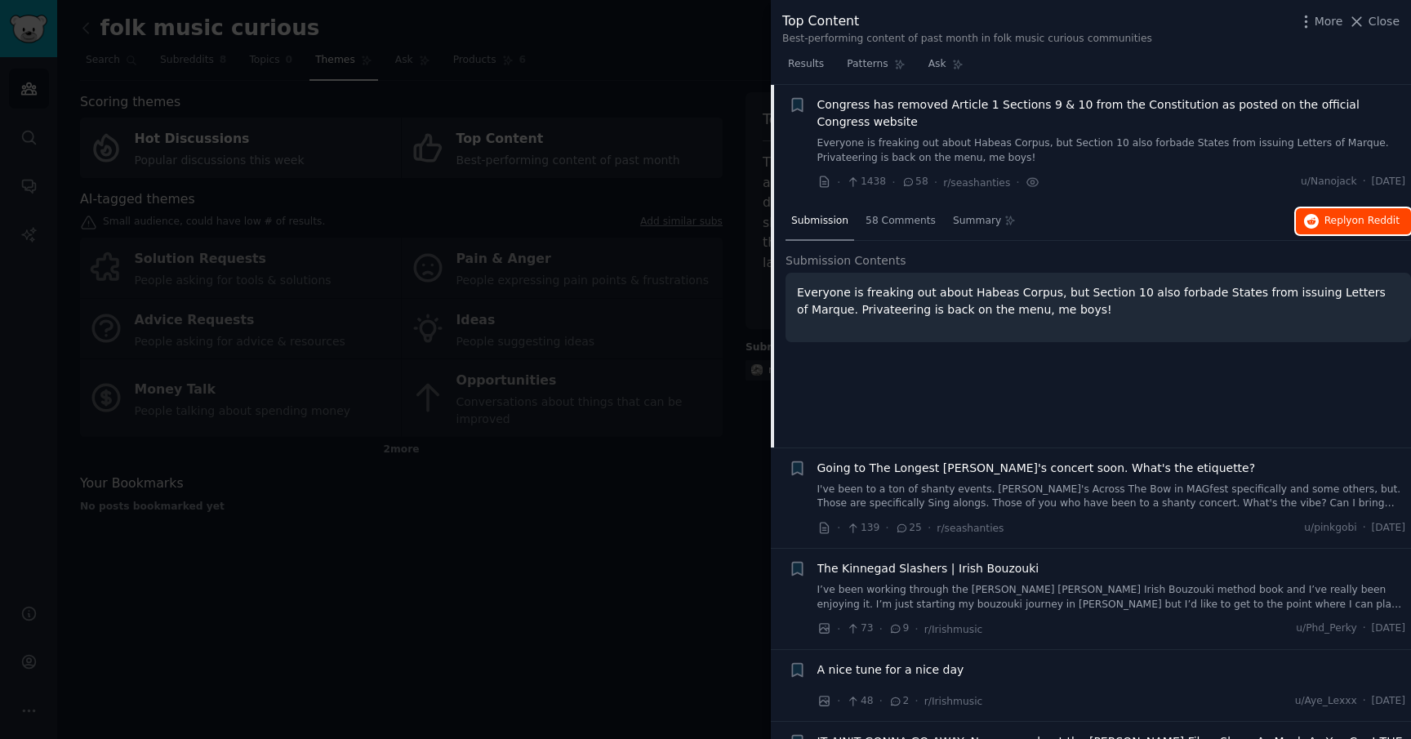
click at [1325, 225] on span "Reply on Reddit" at bounding box center [1362, 221] width 75 height 15
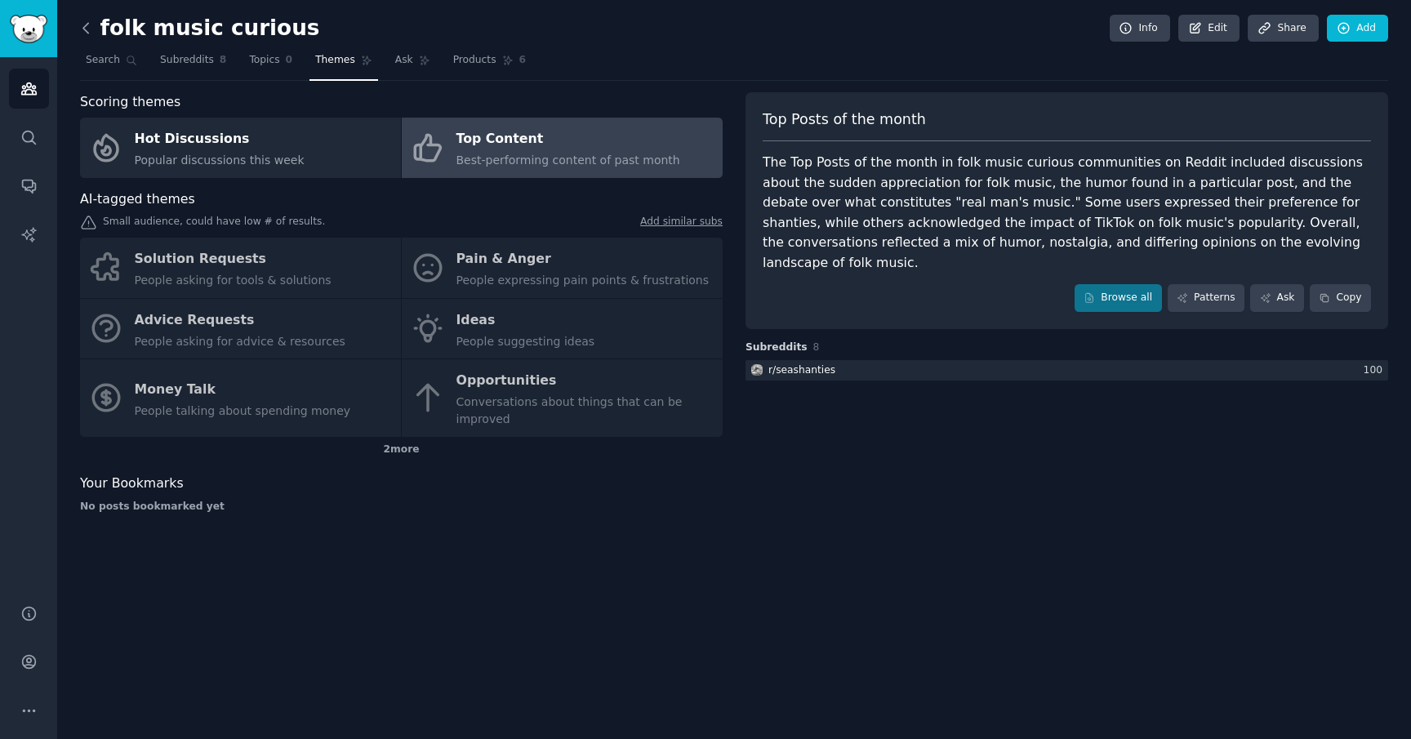
click at [83, 32] on icon at bounding box center [86, 28] width 17 height 17
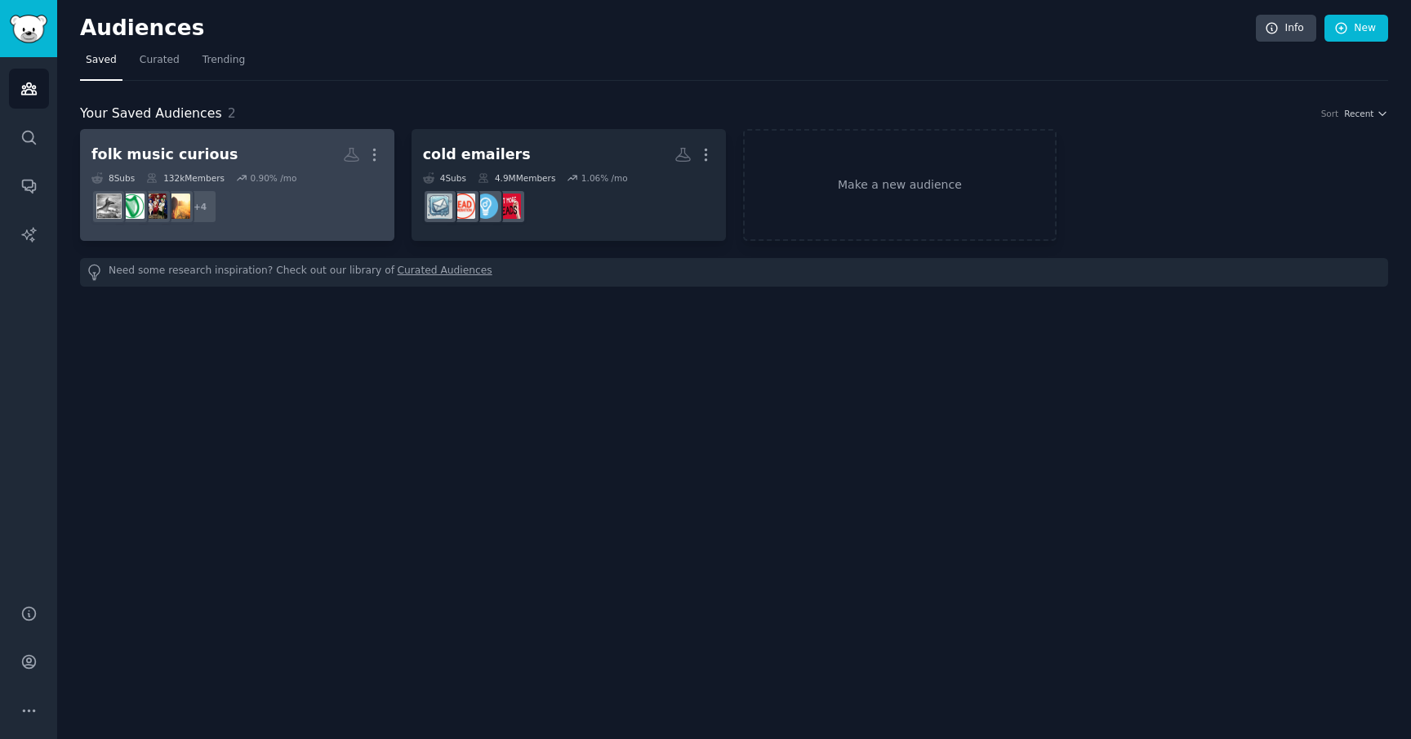
click at [338, 223] on dd "+ 4" at bounding box center [237, 207] width 292 height 46
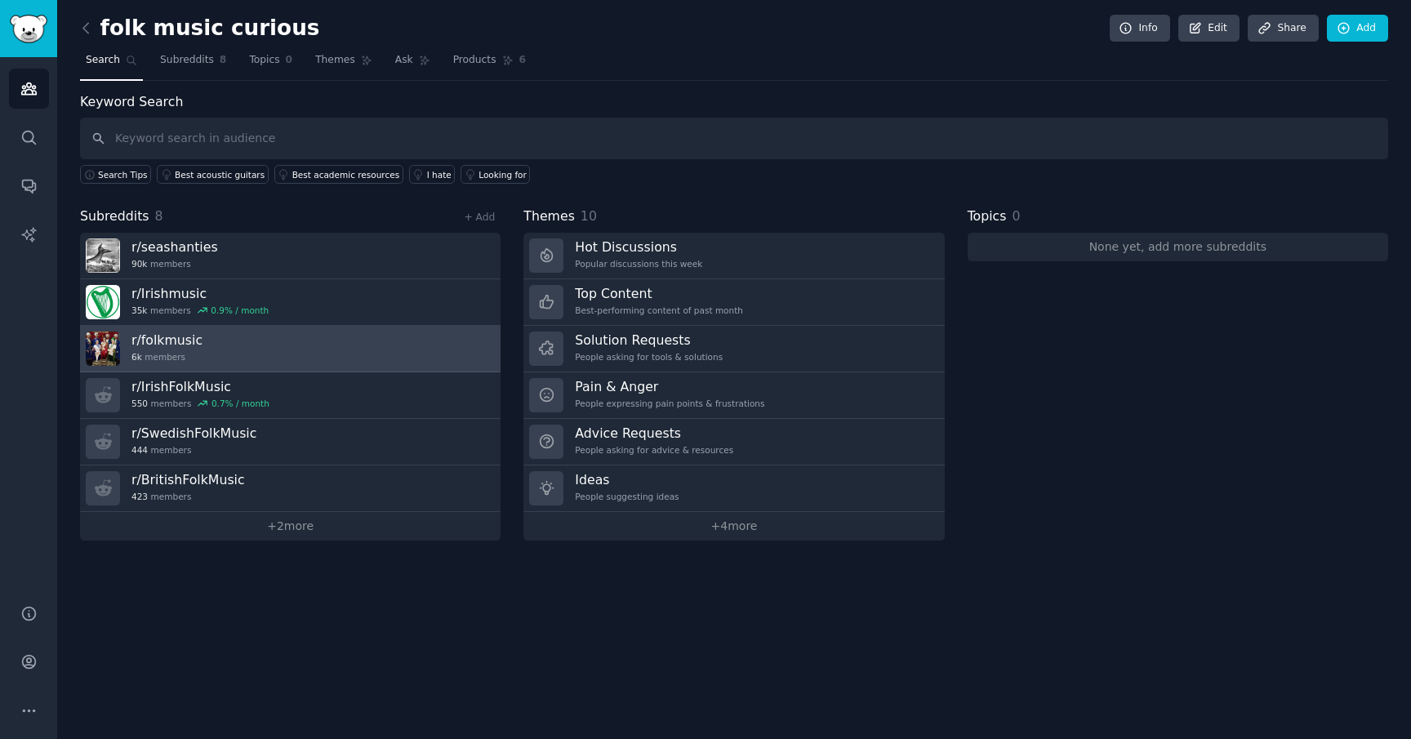
click at [385, 330] on link "r/ folkmusic 6k members" at bounding box center [290, 349] width 421 height 47
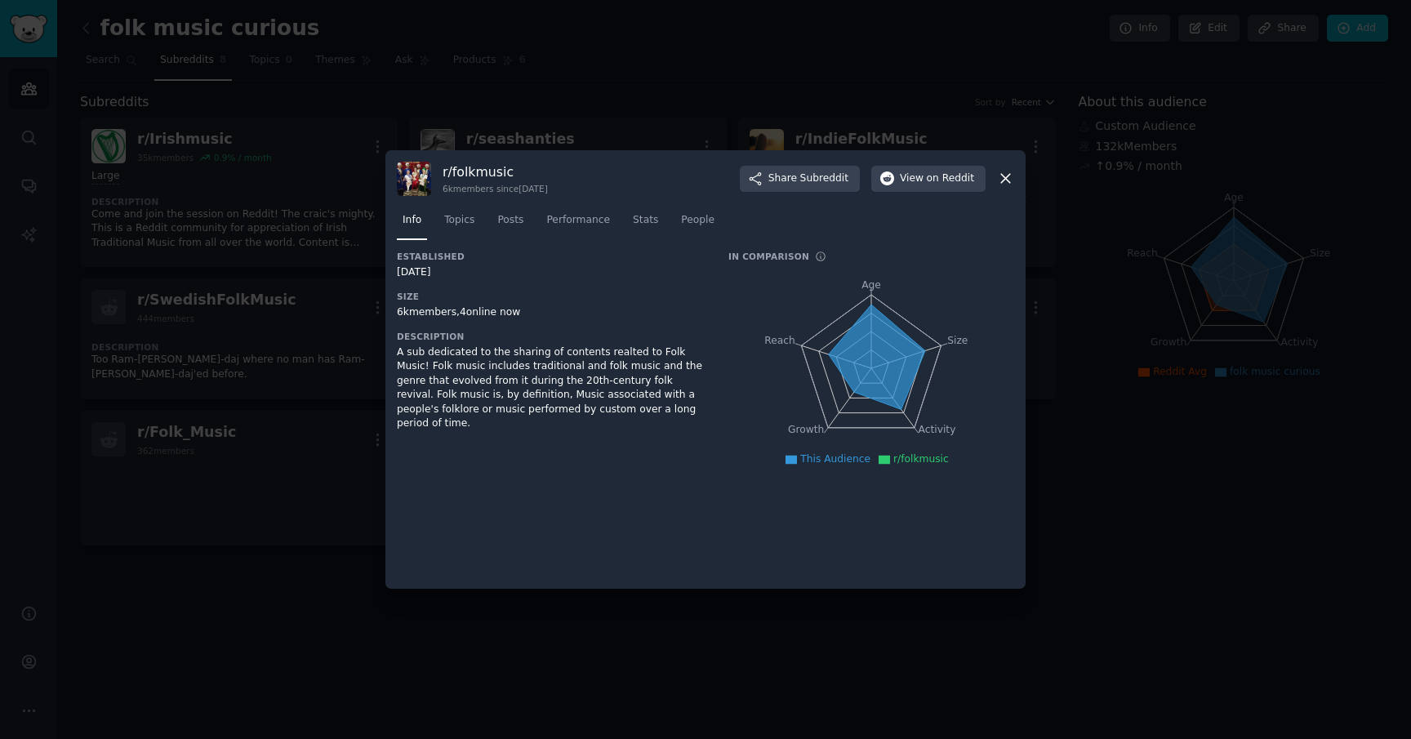
click at [1007, 174] on icon at bounding box center [1005, 178] width 17 height 17
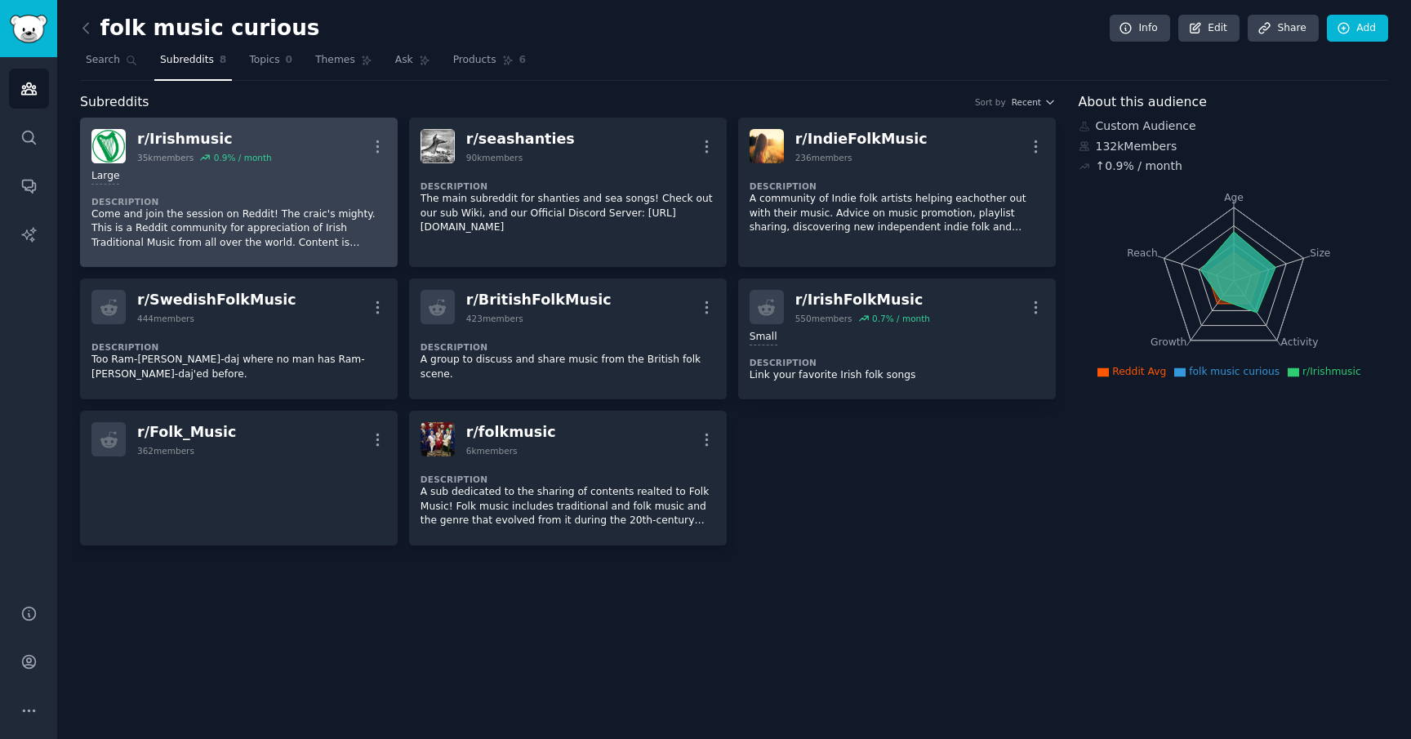
click at [296, 194] on div "Large Description Come and join the session on Reddit! The craic's mighty. This…" at bounding box center [238, 209] width 295 height 92
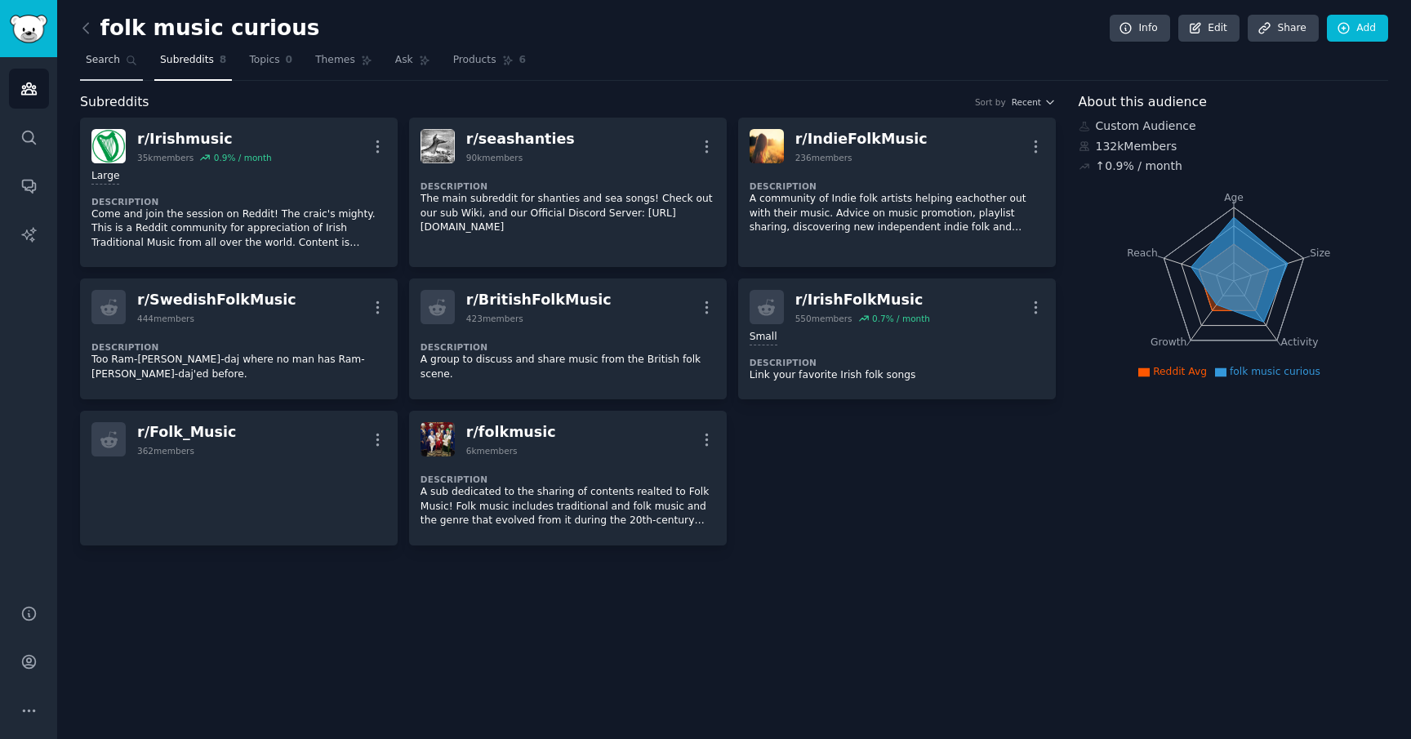
click at [108, 55] on span "Search" at bounding box center [103, 60] width 34 height 15
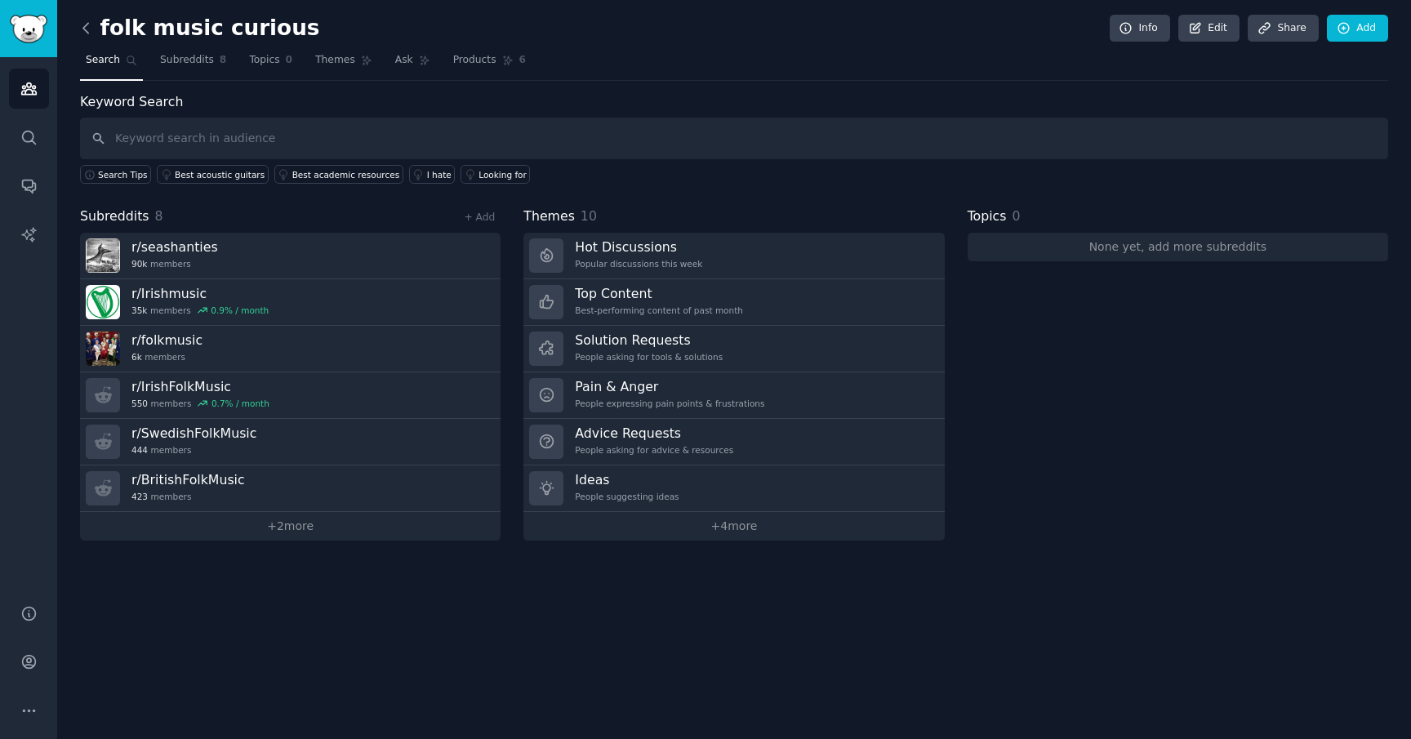
click at [88, 33] on icon at bounding box center [86, 28] width 17 height 17
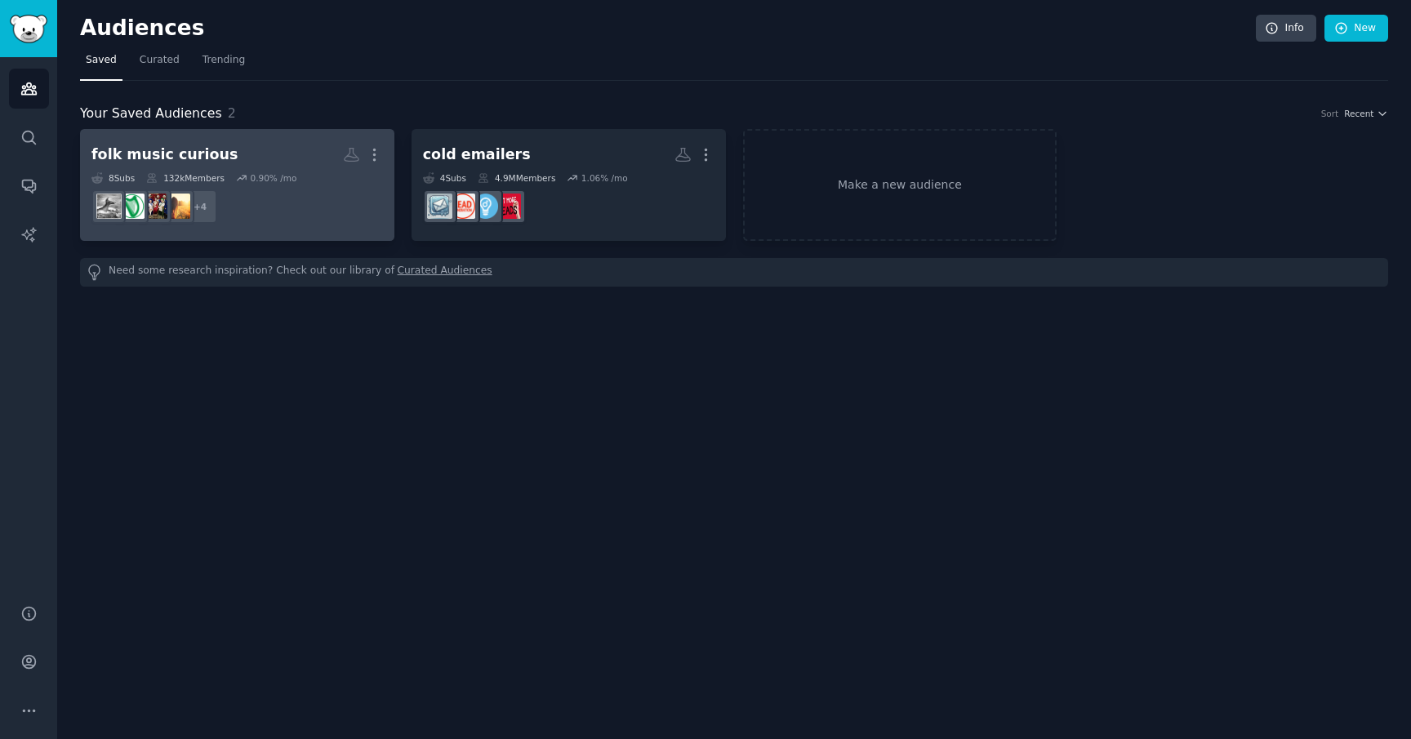
click at [278, 154] on h2 "folk music curious More" at bounding box center [237, 154] width 292 height 29
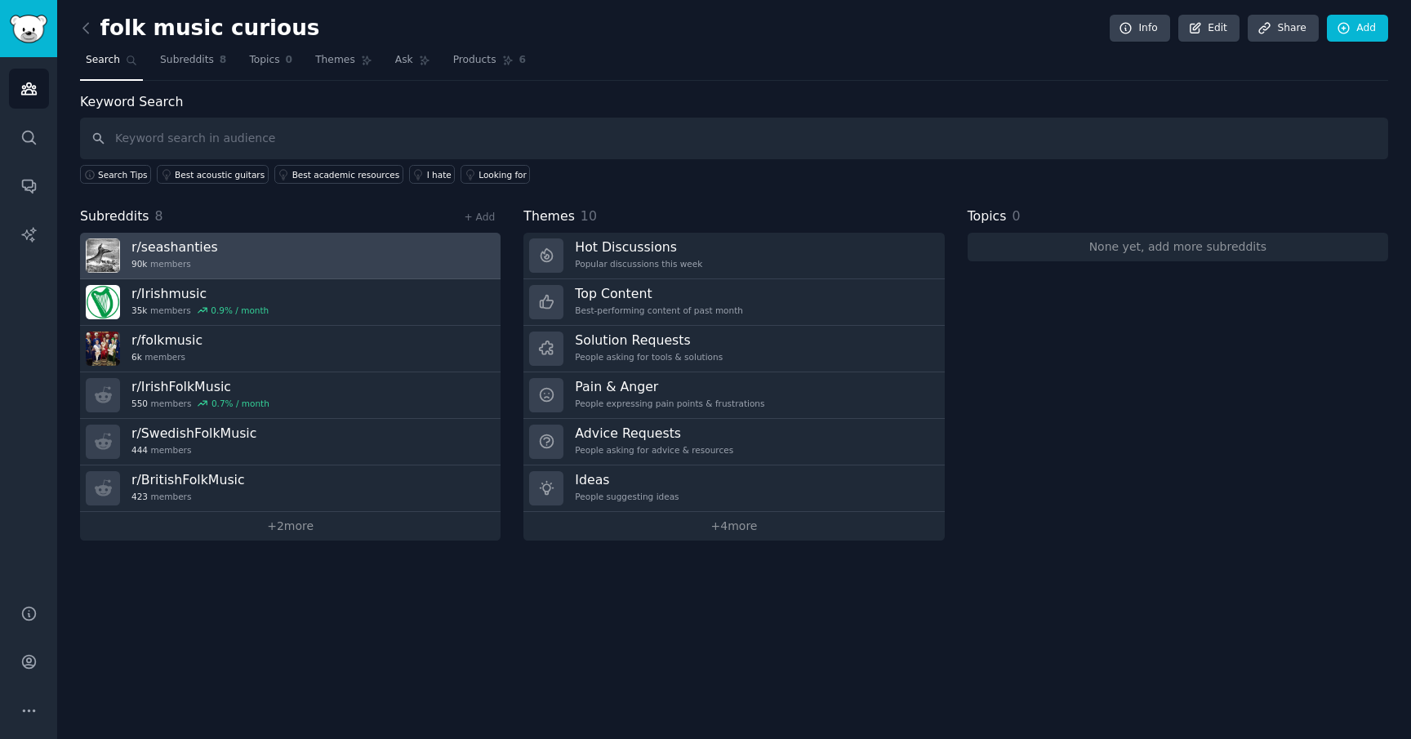
click at [336, 257] on link "r/ seashanties 90k members" at bounding box center [290, 256] width 421 height 47
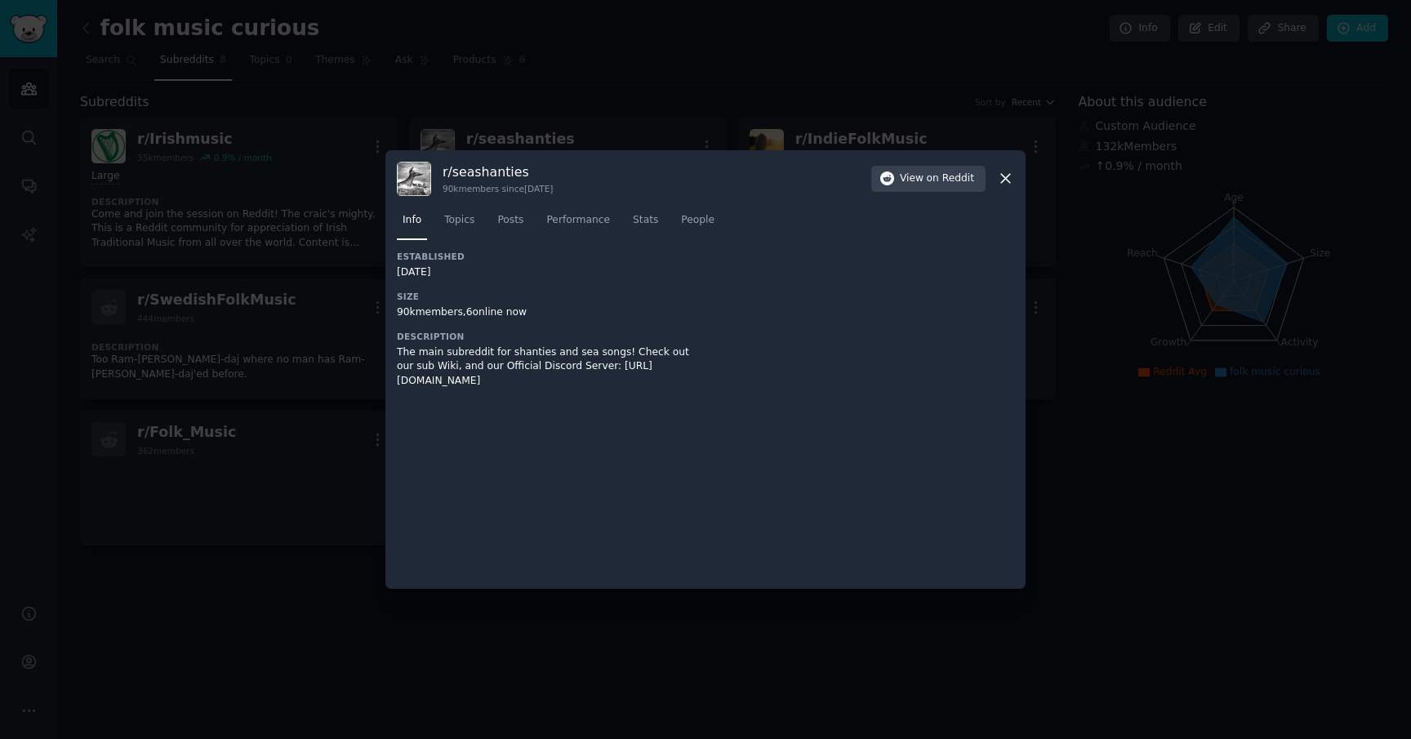
click at [345, 483] on div at bounding box center [705, 369] width 1411 height 739
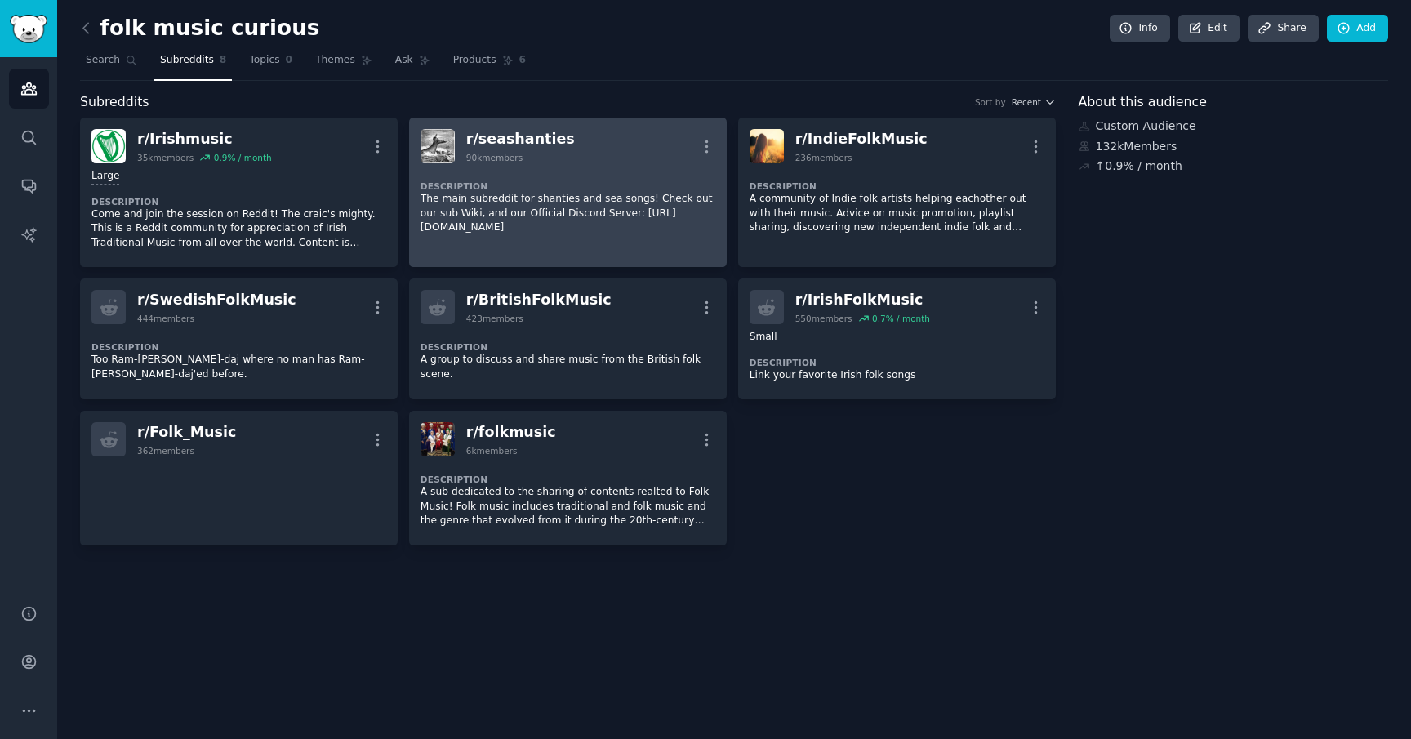
click at [650, 180] on dt "Description" at bounding box center [568, 185] width 295 height 11
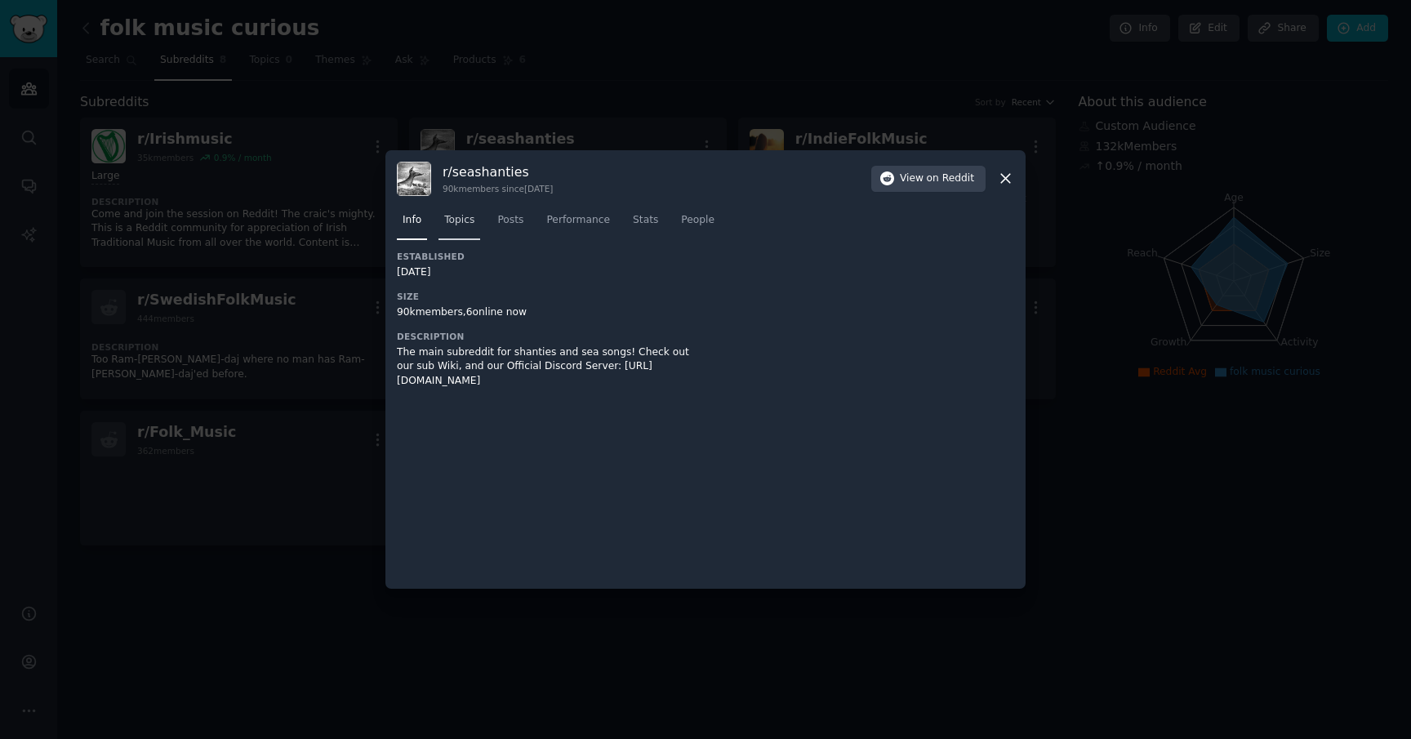
click at [464, 230] on link "Topics" at bounding box center [460, 223] width 42 height 33
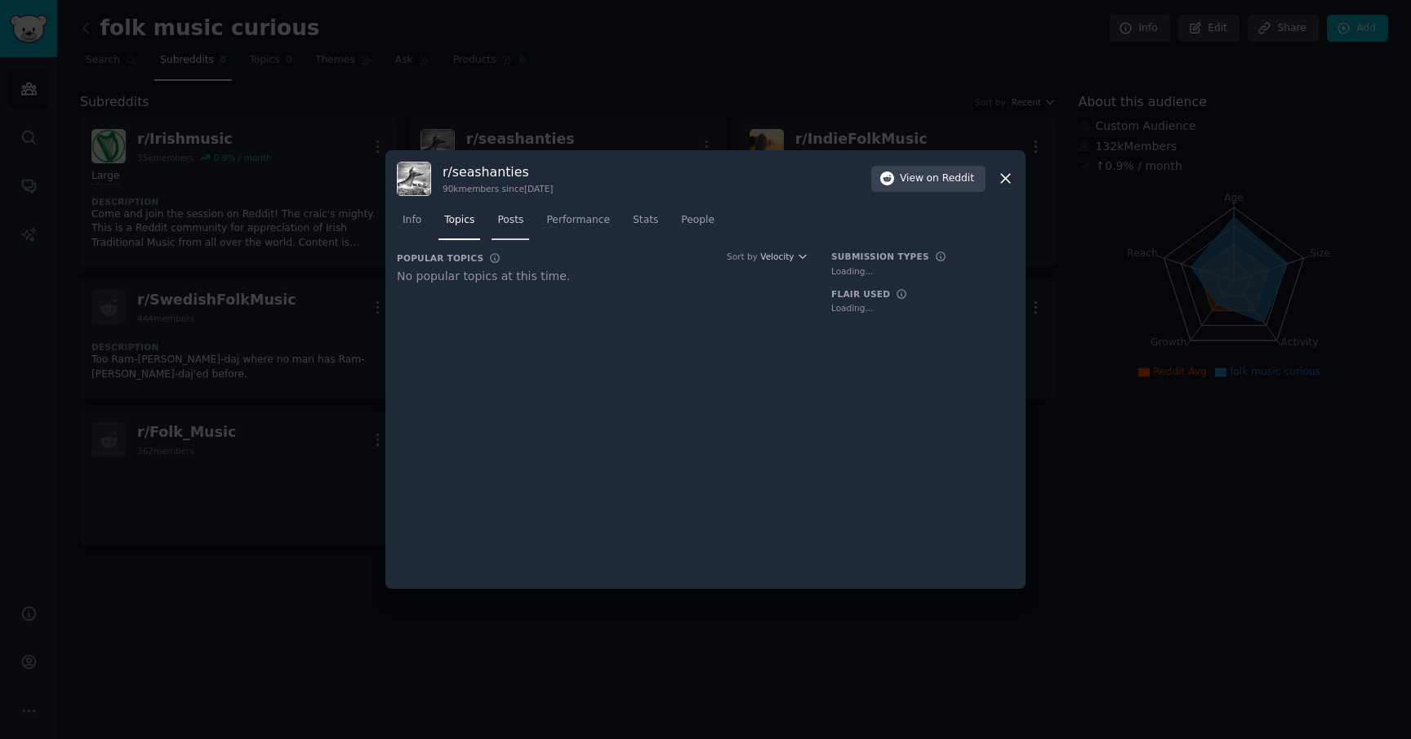
click at [528, 221] on link "Posts" at bounding box center [511, 223] width 38 height 33
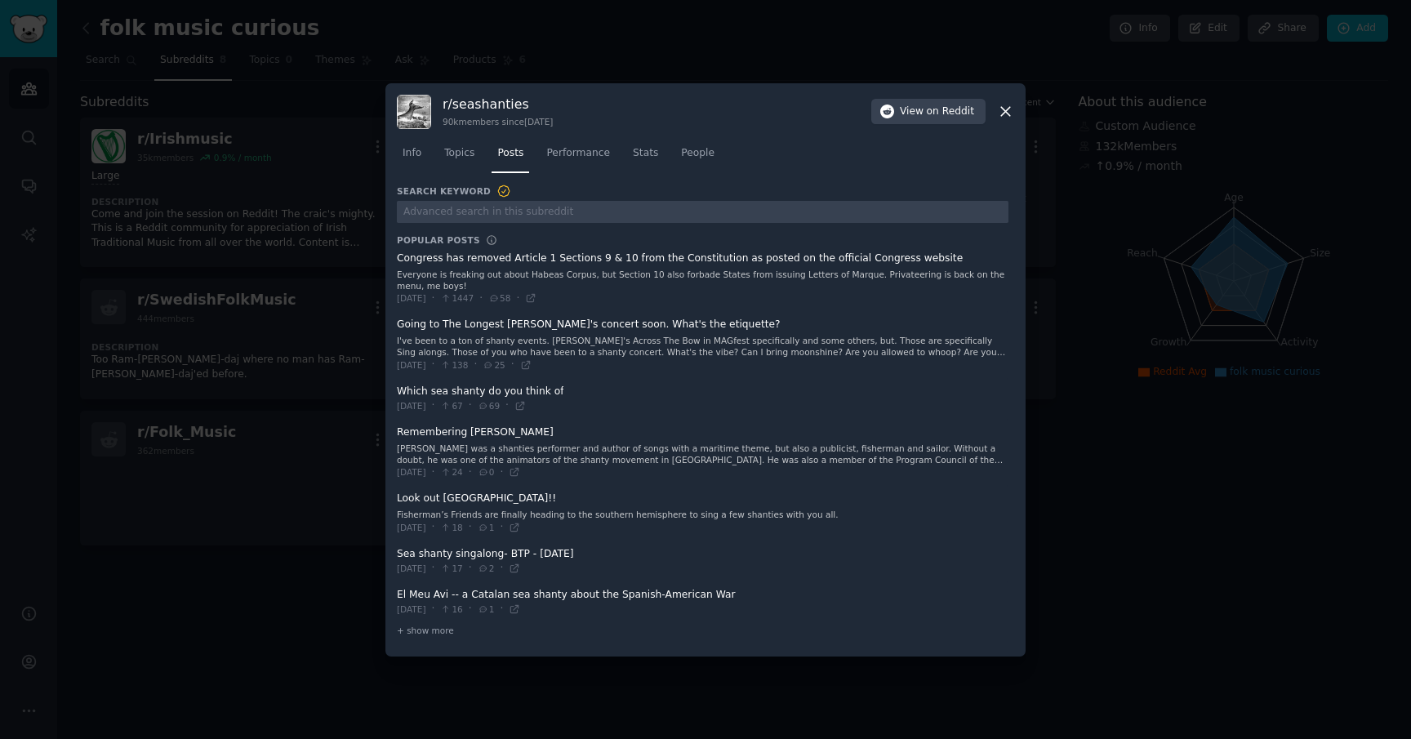
click at [499, 553] on span at bounding box center [703, 561] width 612 height 40
click at [496, 555] on span at bounding box center [703, 561] width 612 height 40
click at [936, 112] on span "on Reddit" at bounding box center [950, 112] width 47 height 15
click at [777, 38] on div at bounding box center [705, 369] width 1411 height 739
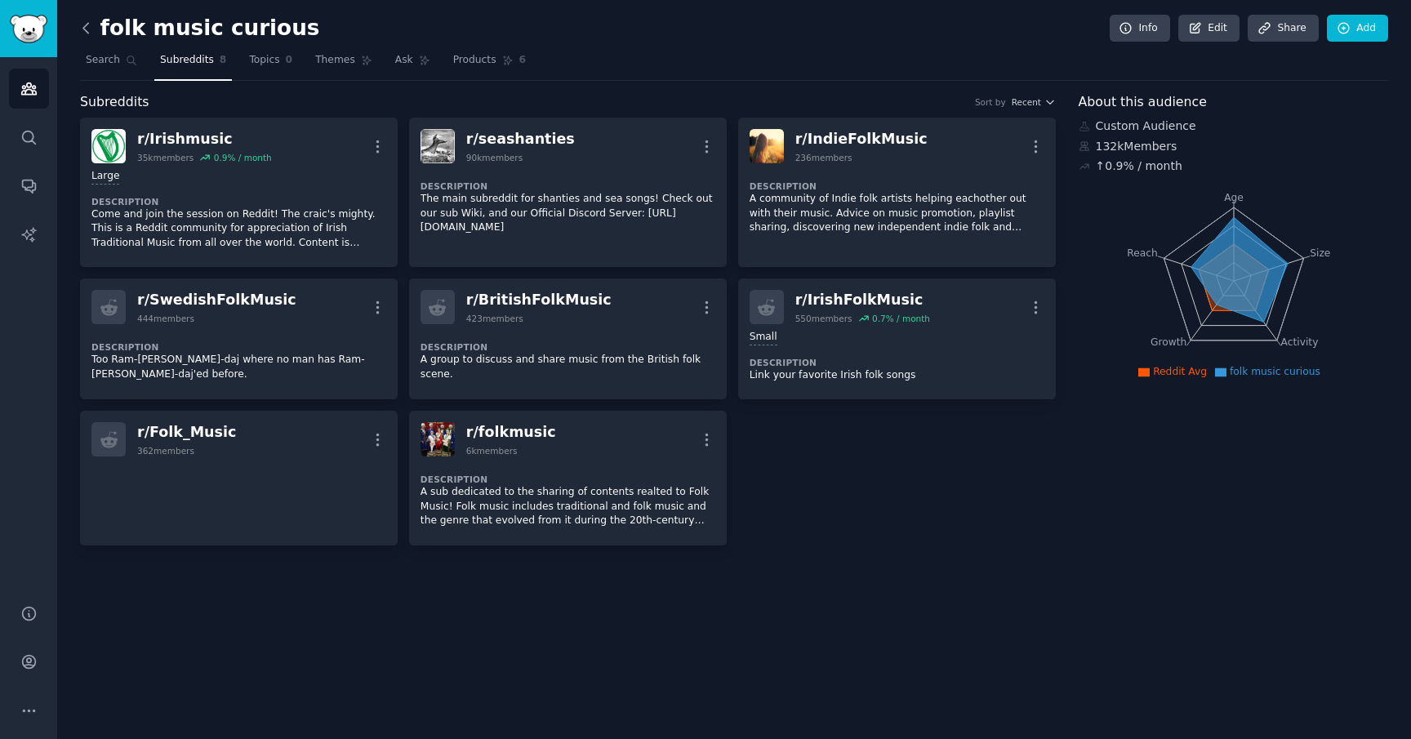
click at [87, 21] on icon at bounding box center [86, 28] width 17 height 17
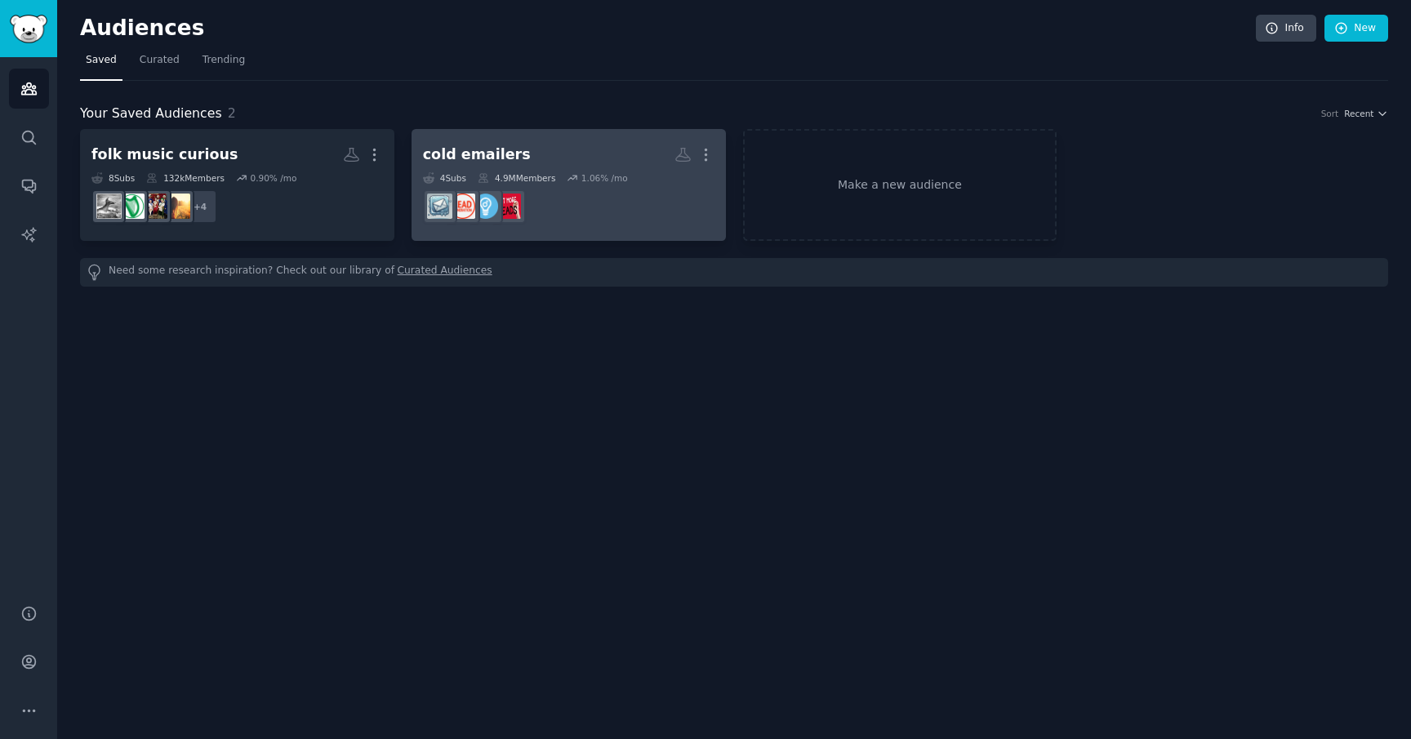
click at [501, 155] on div "cold emailers" at bounding box center [477, 155] width 108 height 20
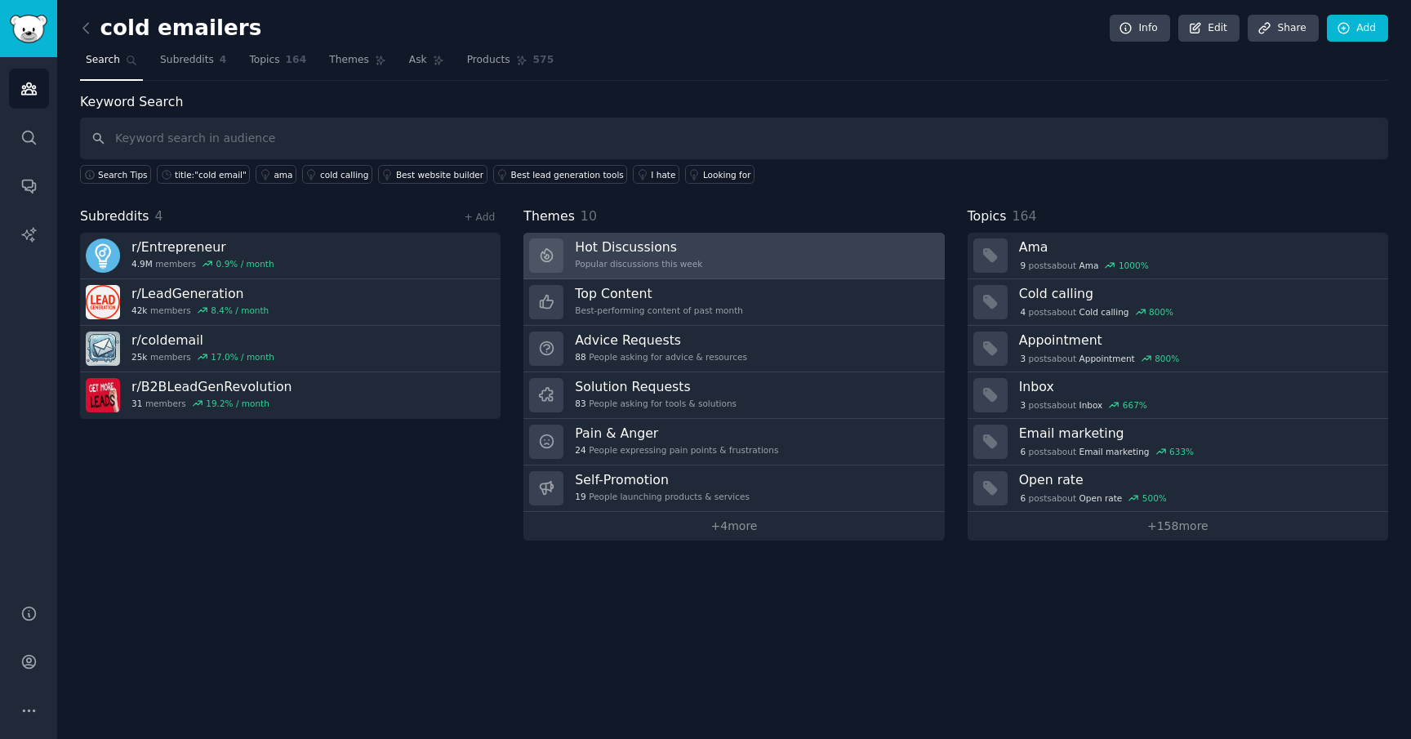
click at [741, 261] on link "Hot Discussions Popular discussions this week" at bounding box center [733, 256] width 421 height 47
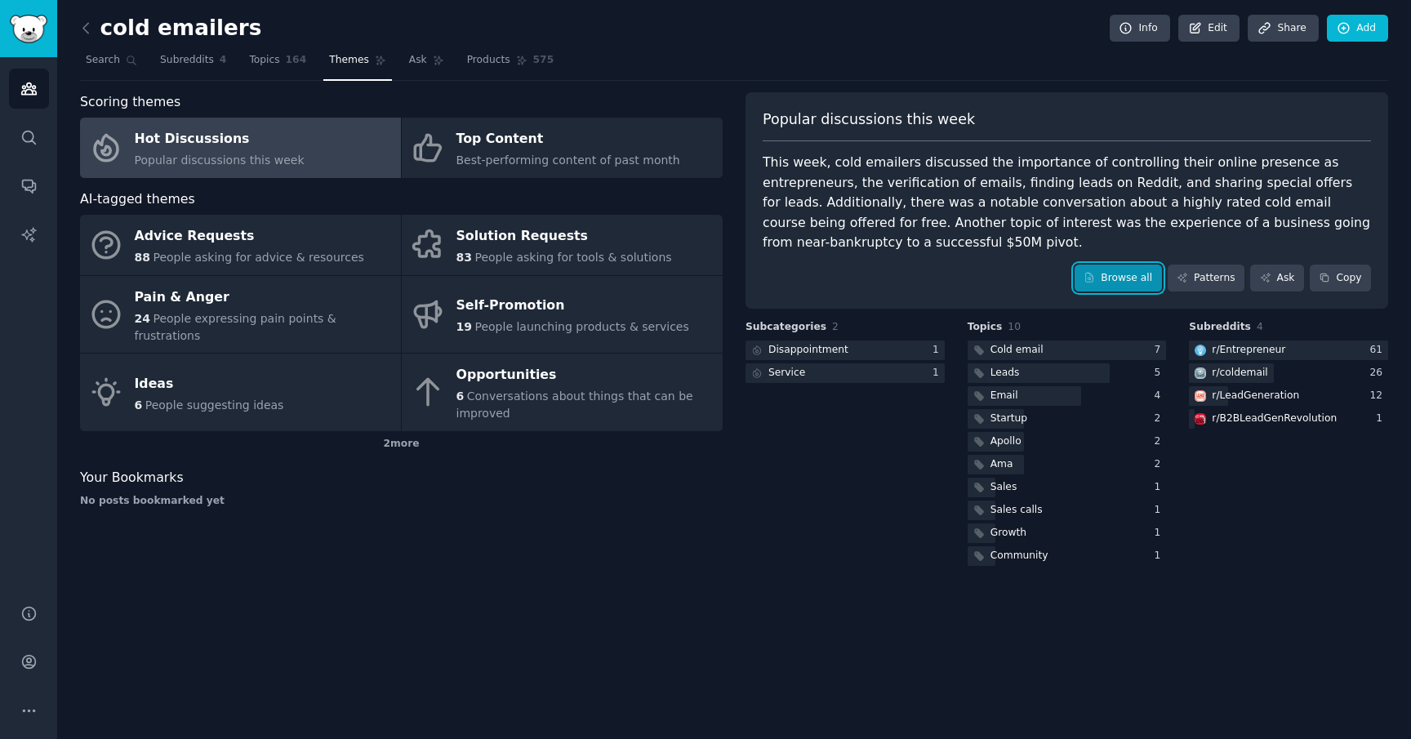
click at [1125, 278] on link "Browse all" at bounding box center [1118, 279] width 87 height 28
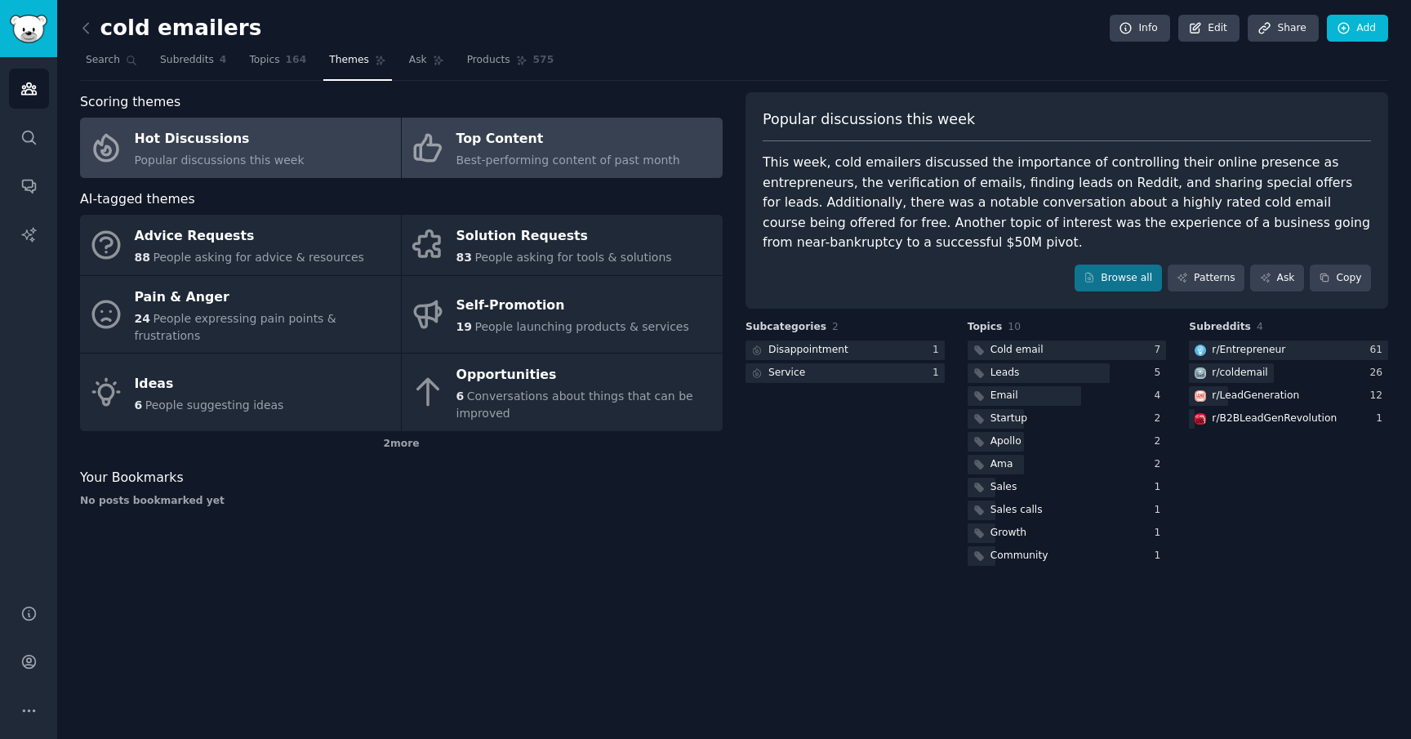
click at [537, 141] on div "Top Content" at bounding box center [569, 140] width 224 height 26
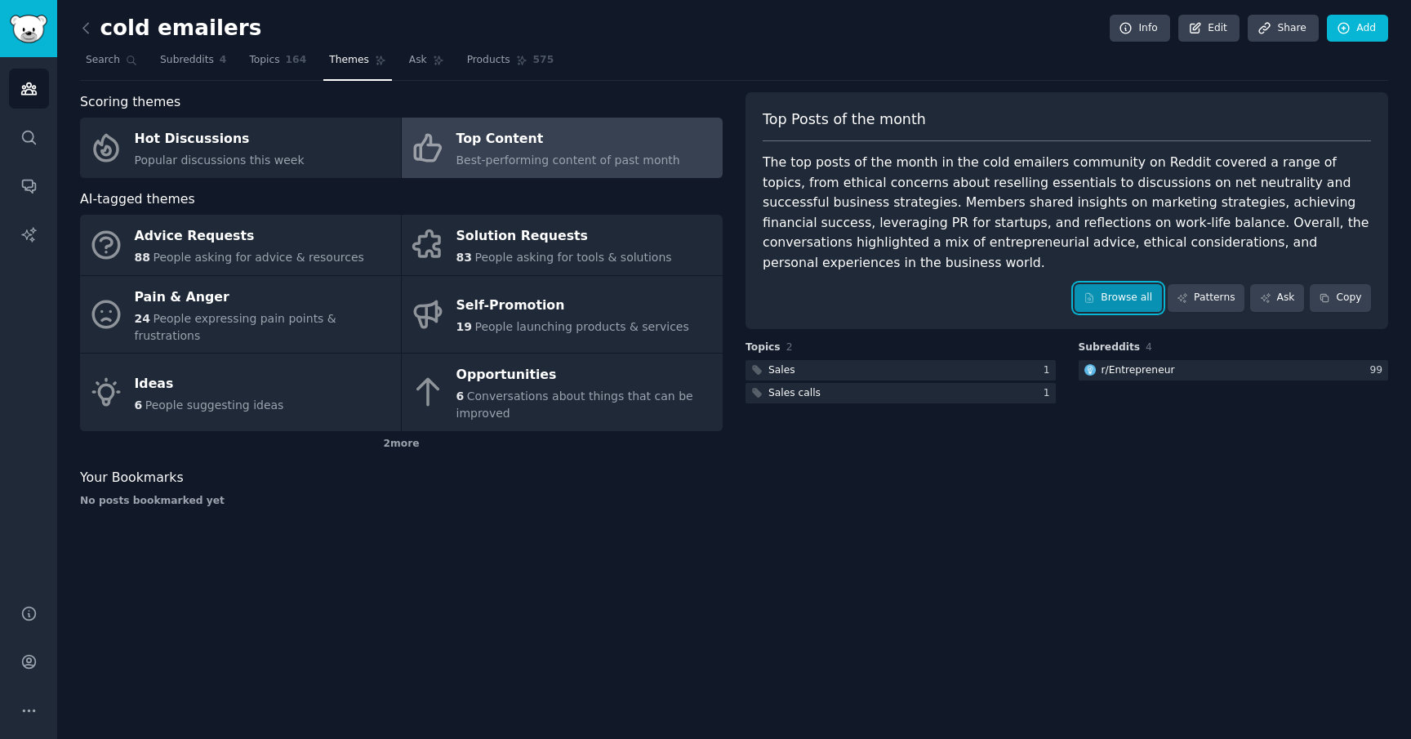
click at [1092, 293] on icon at bounding box center [1089, 297] width 7 height 9
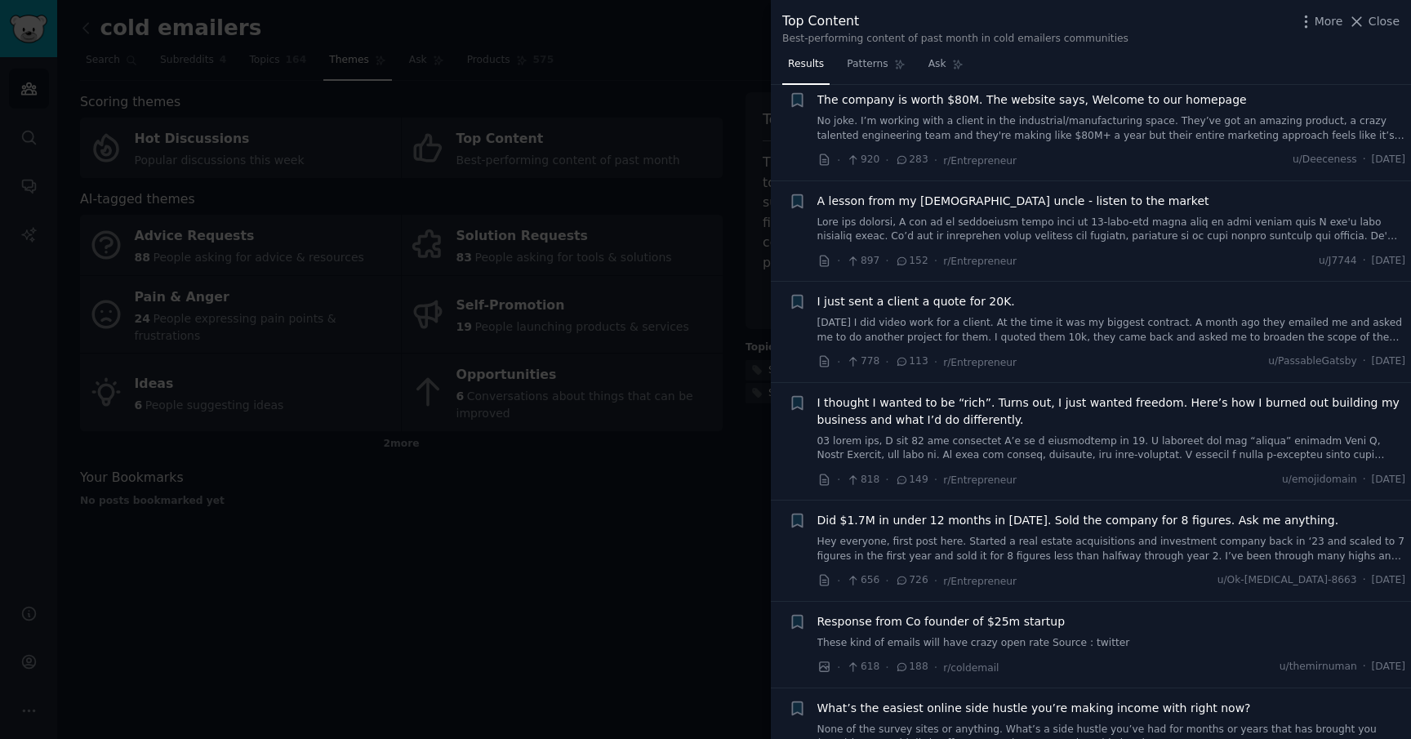
scroll to position [266, 0]
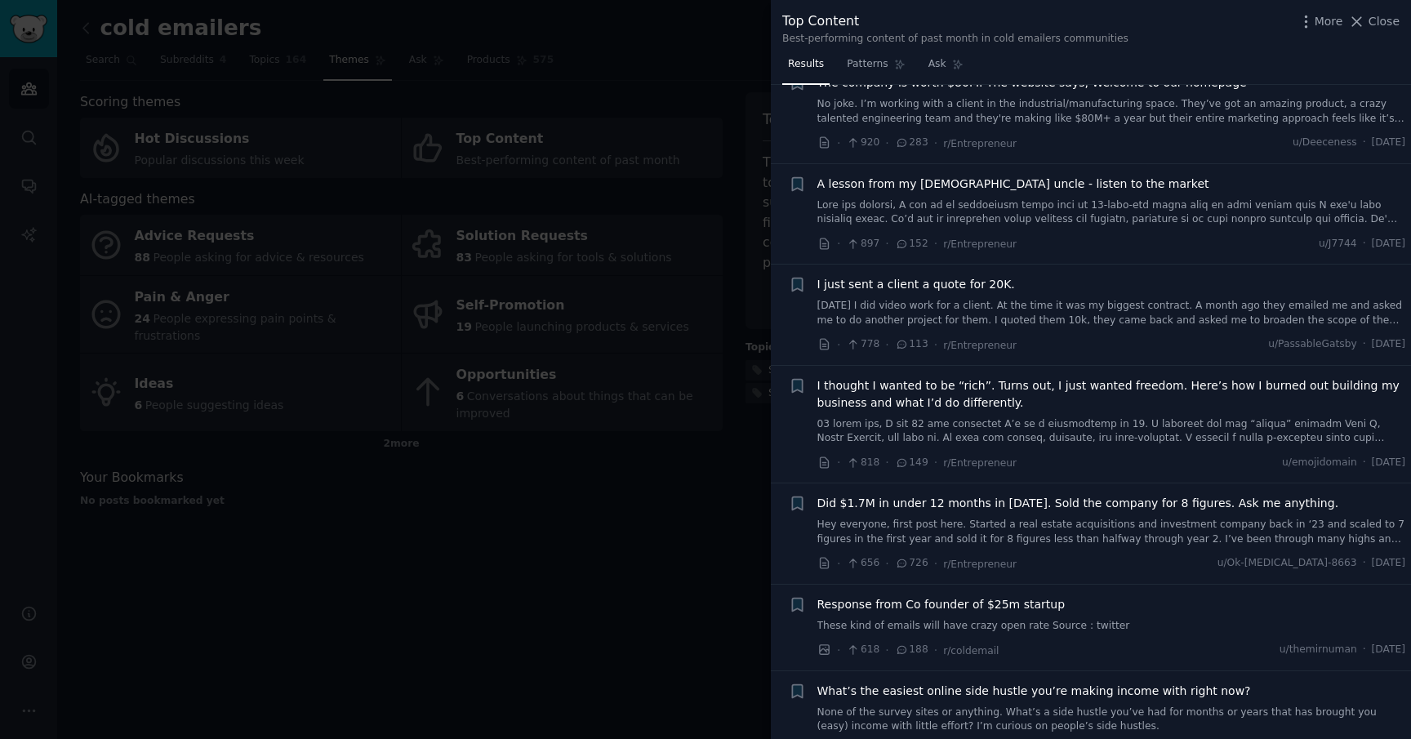
click at [1009, 509] on span "Did $1.7M in under 12 months in [DATE]. Sold the company for 8 figures. Ask me …" at bounding box center [1078, 503] width 522 height 17
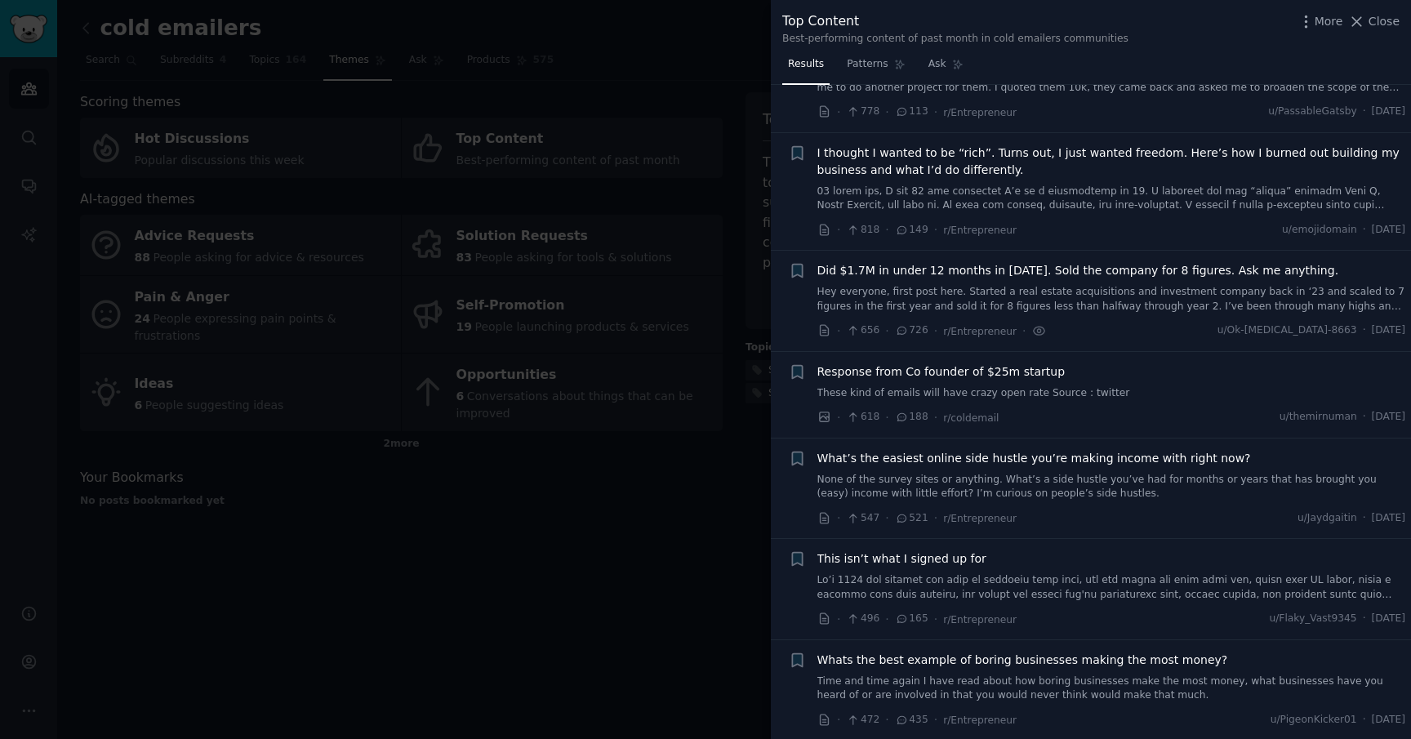
scroll to position [639, 0]
